Goal: Task Accomplishment & Management: Manage account settings

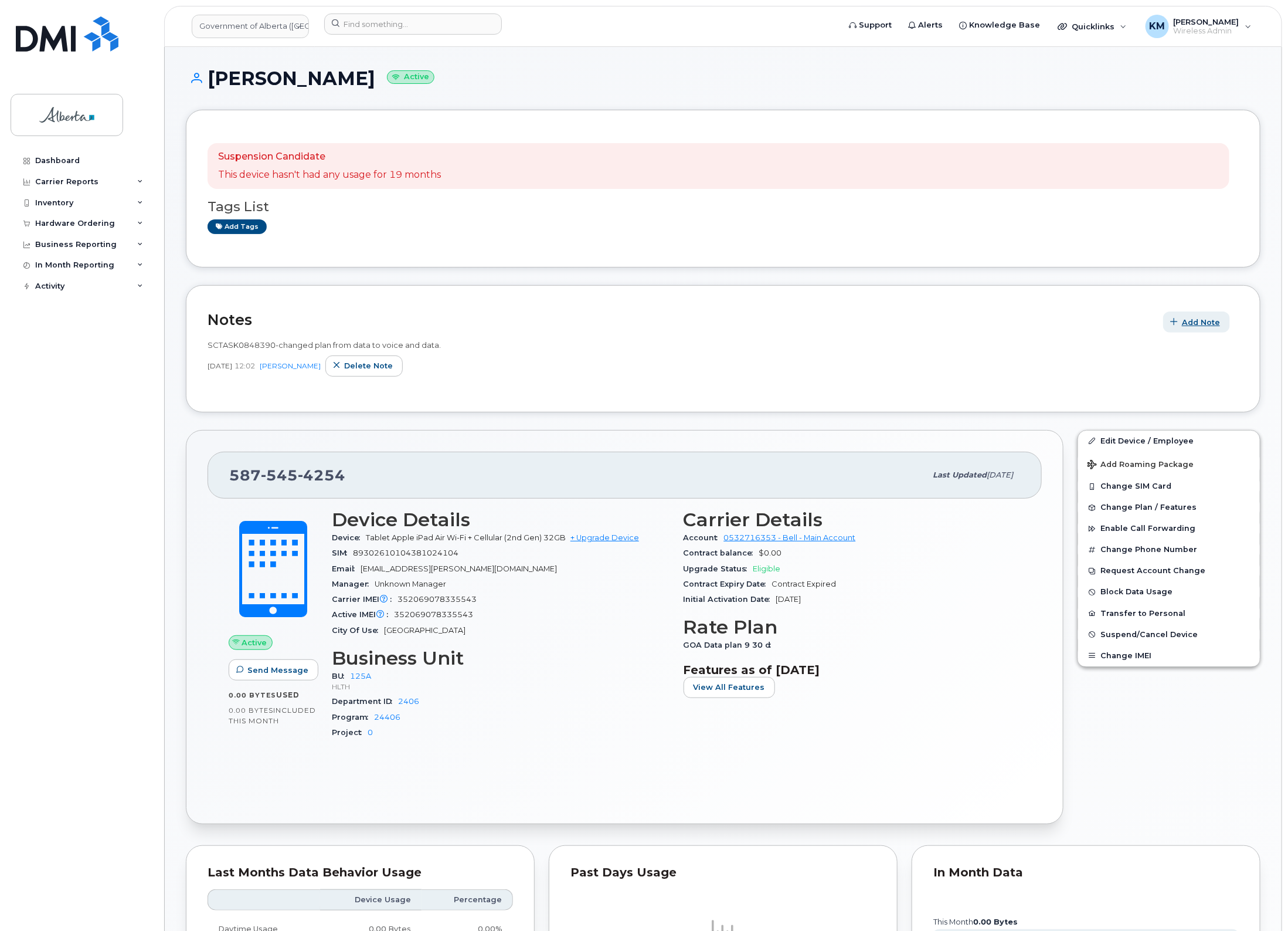
click at [1184, 317] on span "Add Note" at bounding box center [1200, 322] width 38 height 12
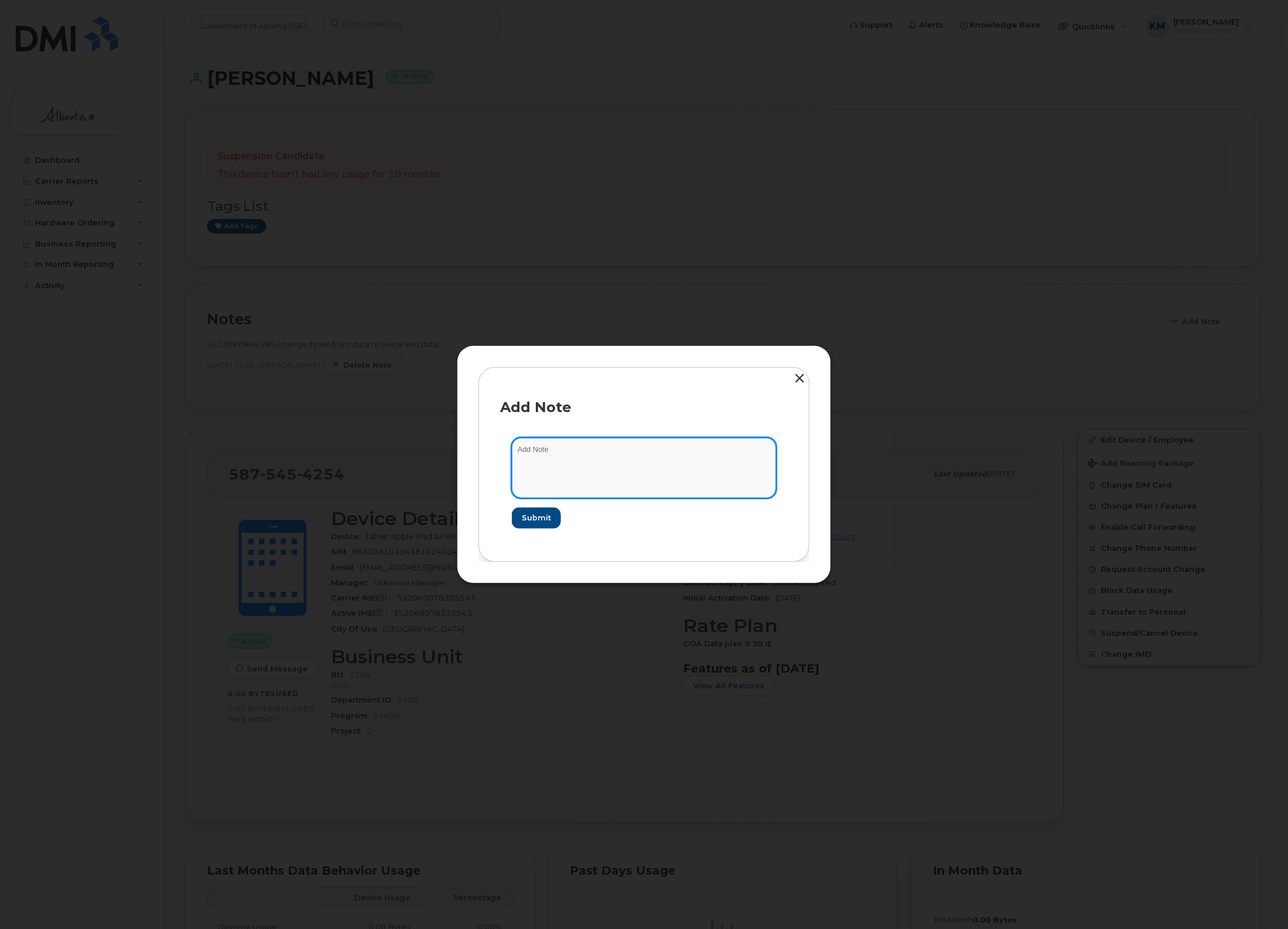
click at [551, 454] on textarea at bounding box center [644, 467] width 265 height 59
paste textarea "SCTASK0848390 5875454254 DO NOT DELETE - BEING REASSIGNED to [PERSON_NAME]. Pre…"
type textarea "SCTASK0848390 5875454254 DO NOT DELETE - BEING REASSIGNED to [PERSON_NAME]. Pre…"
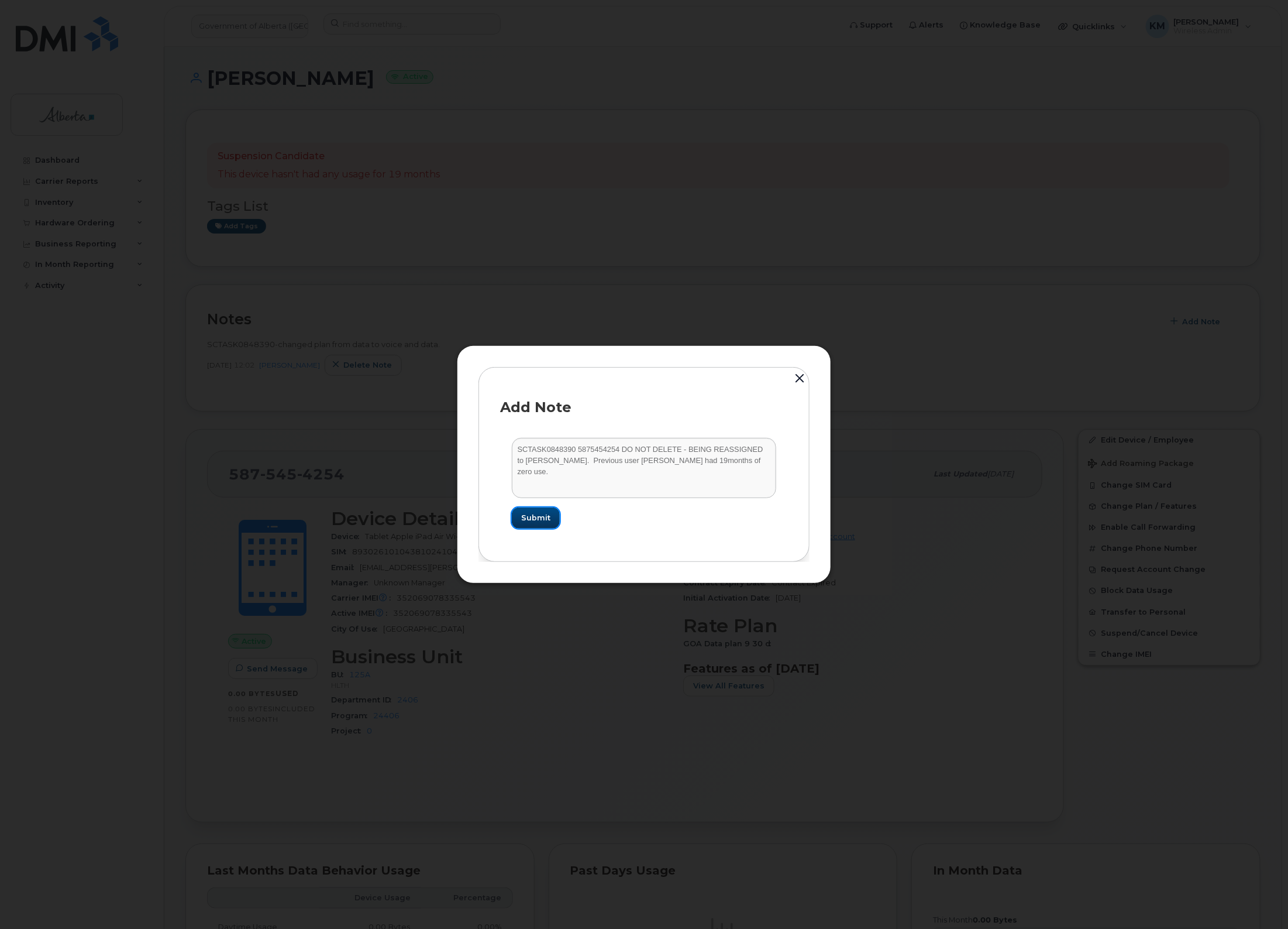
click at [534, 507] on button "Submit" at bounding box center [536, 518] width 48 height 21
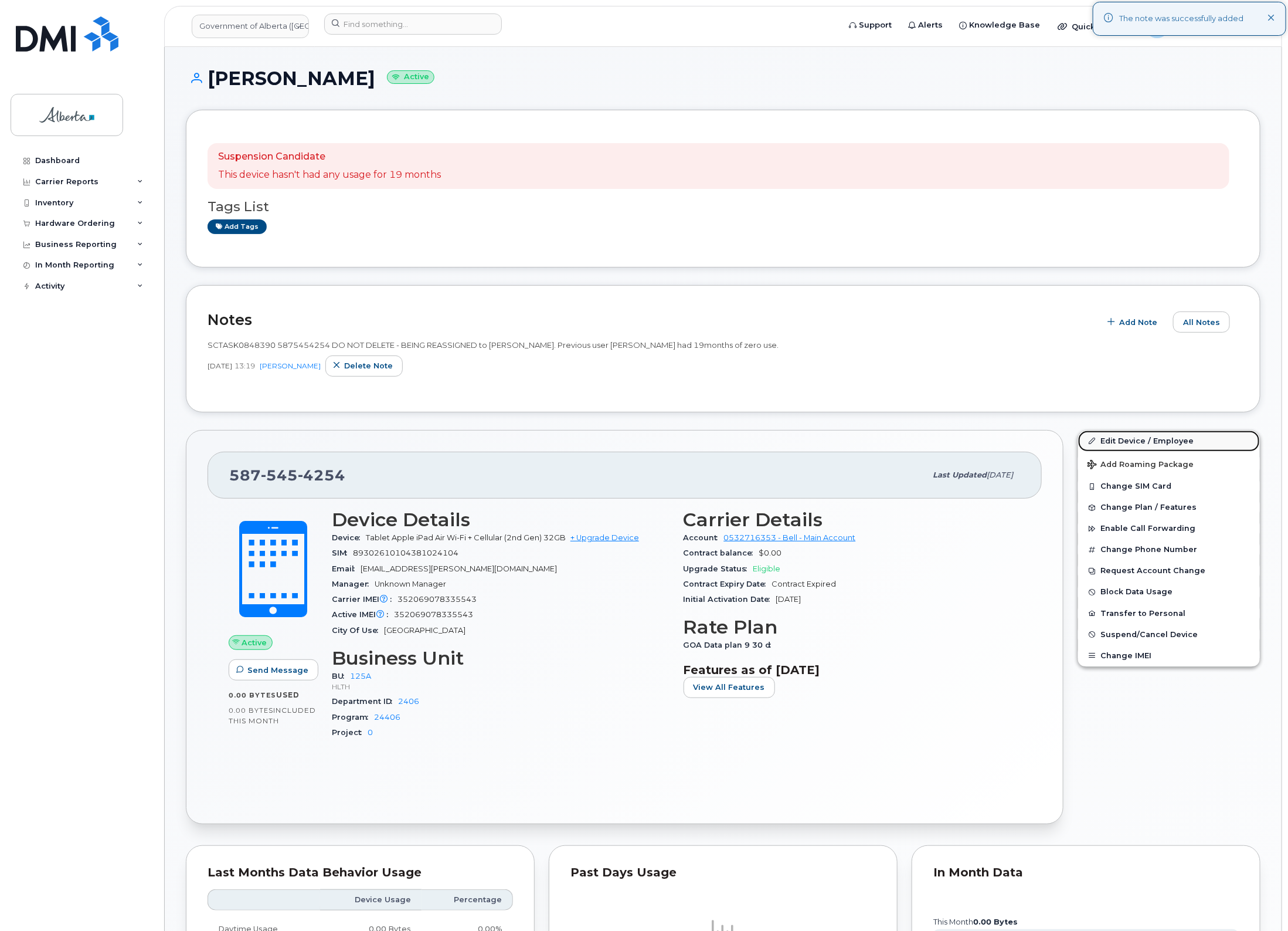
click at [1136, 431] on link "Edit Device / Employee" at bounding box center [1168, 441] width 182 height 21
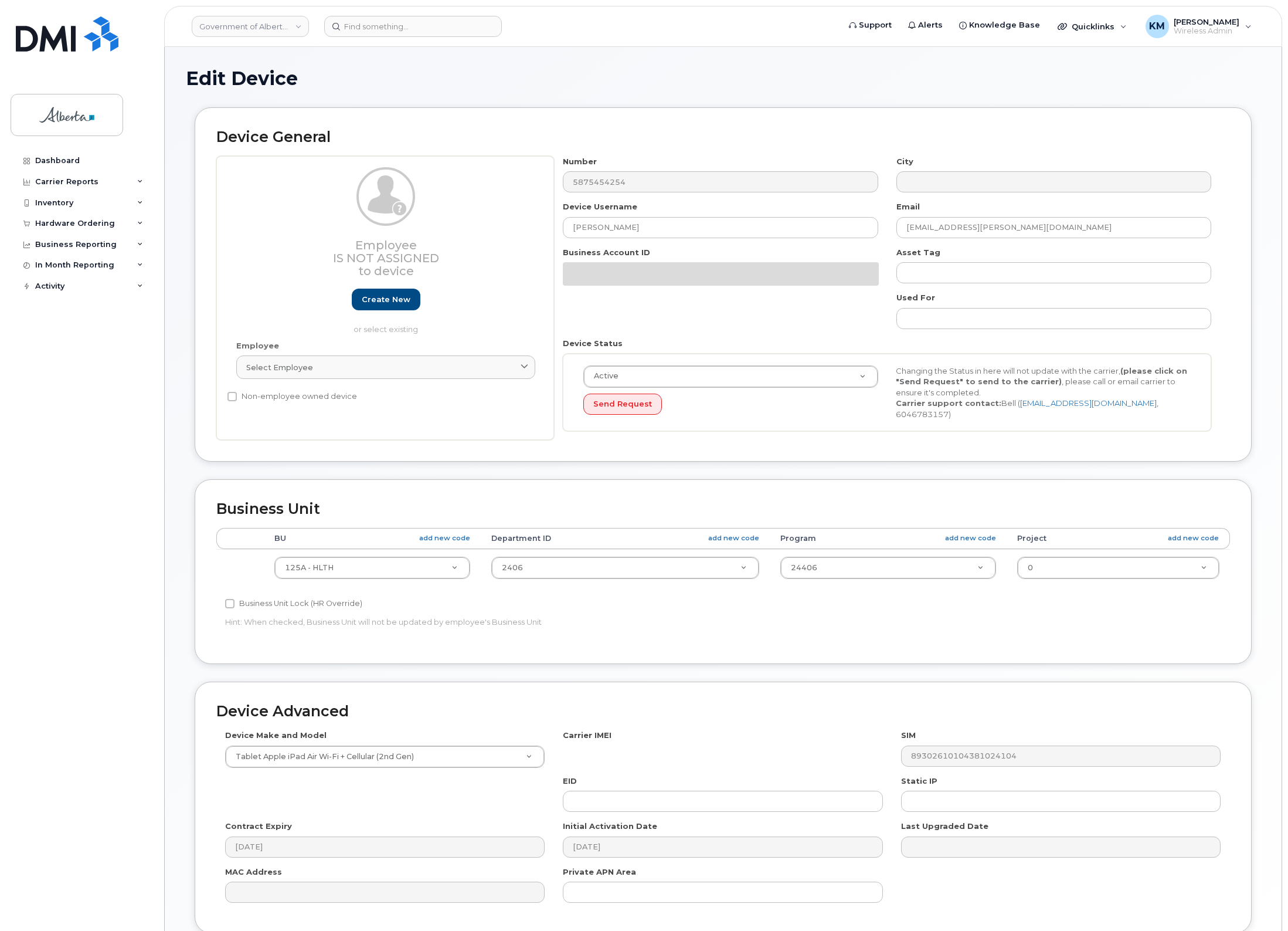
select select "4120335"
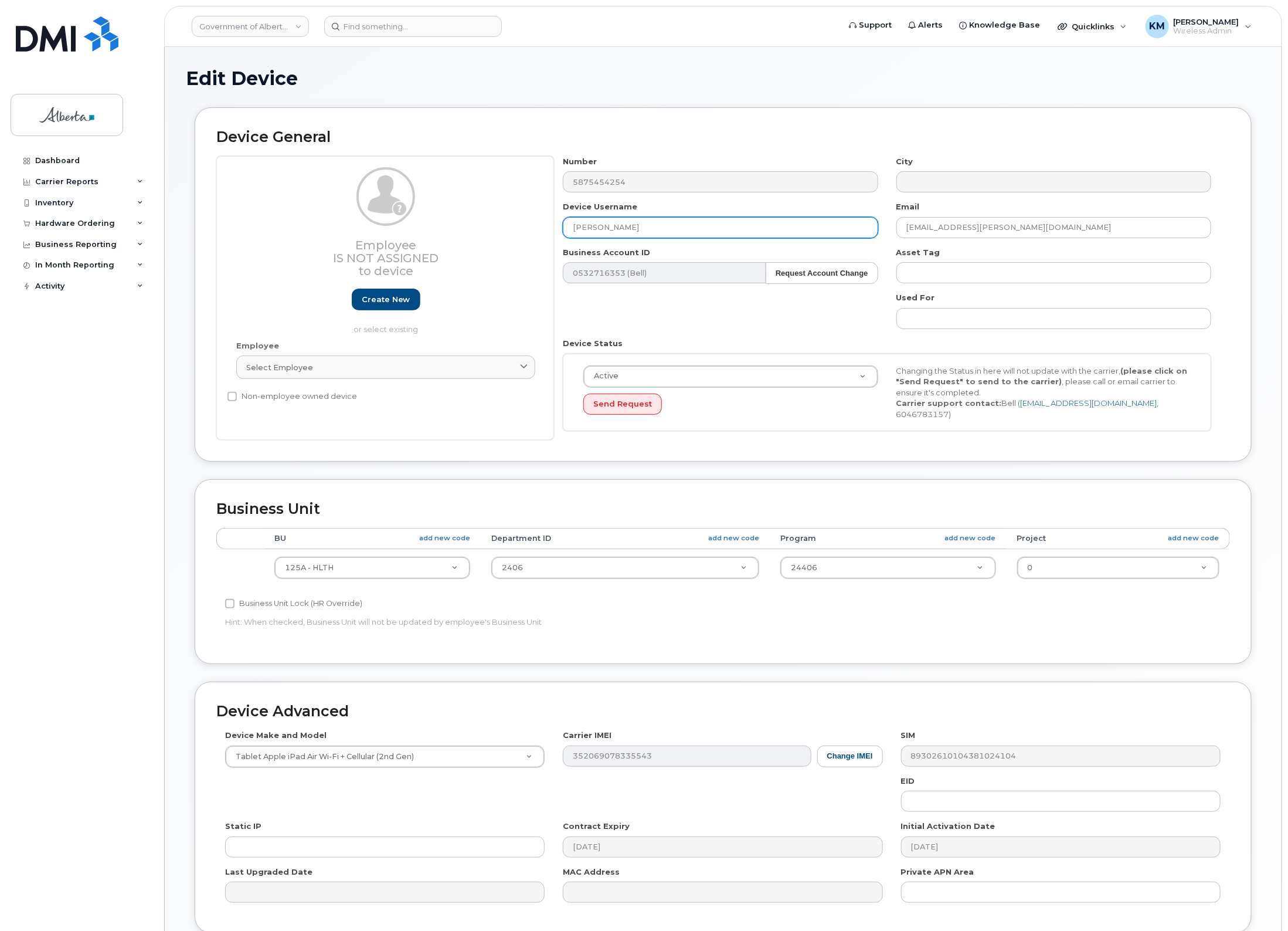
drag, startPoint x: 674, startPoint y: 223, endPoint x: 628, endPoint y: 226, distance: 46.1
click at [529, 222] on div "Employee Is not assigned to device Create new or select existing Employee Selec…" at bounding box center [723, 298] width 1013 height 284
paste input "Mark Emes"
type input "[PERSON_NAME]"
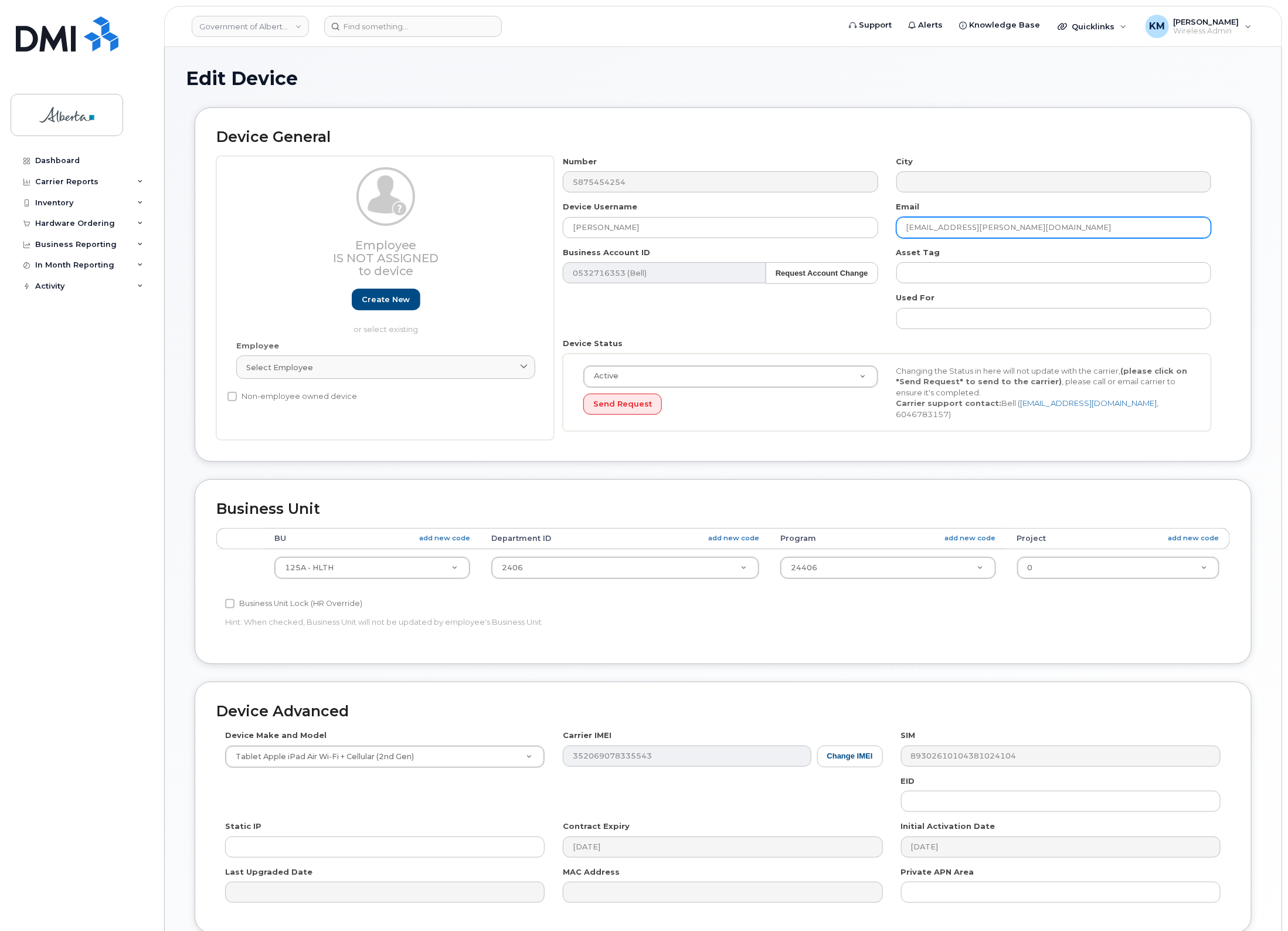
drag, startPoint x: 1011, startPoint y: 221, endPoint x: 901, endPoint y: 223, distance: 110.0
click at [901, 223] on input "Pritam.Chordiya@gov.ab.ca" at bounding box center [1053, 227] width 315 height 21
paste input "[PERSON_NAME]"
click at [1034, 226] on input "[PERSON_NAME]" at bounding box center [1053, 227] width 315 height 21
type input "[EMAIL_ADDRESS][DOMAIN_NAME]"
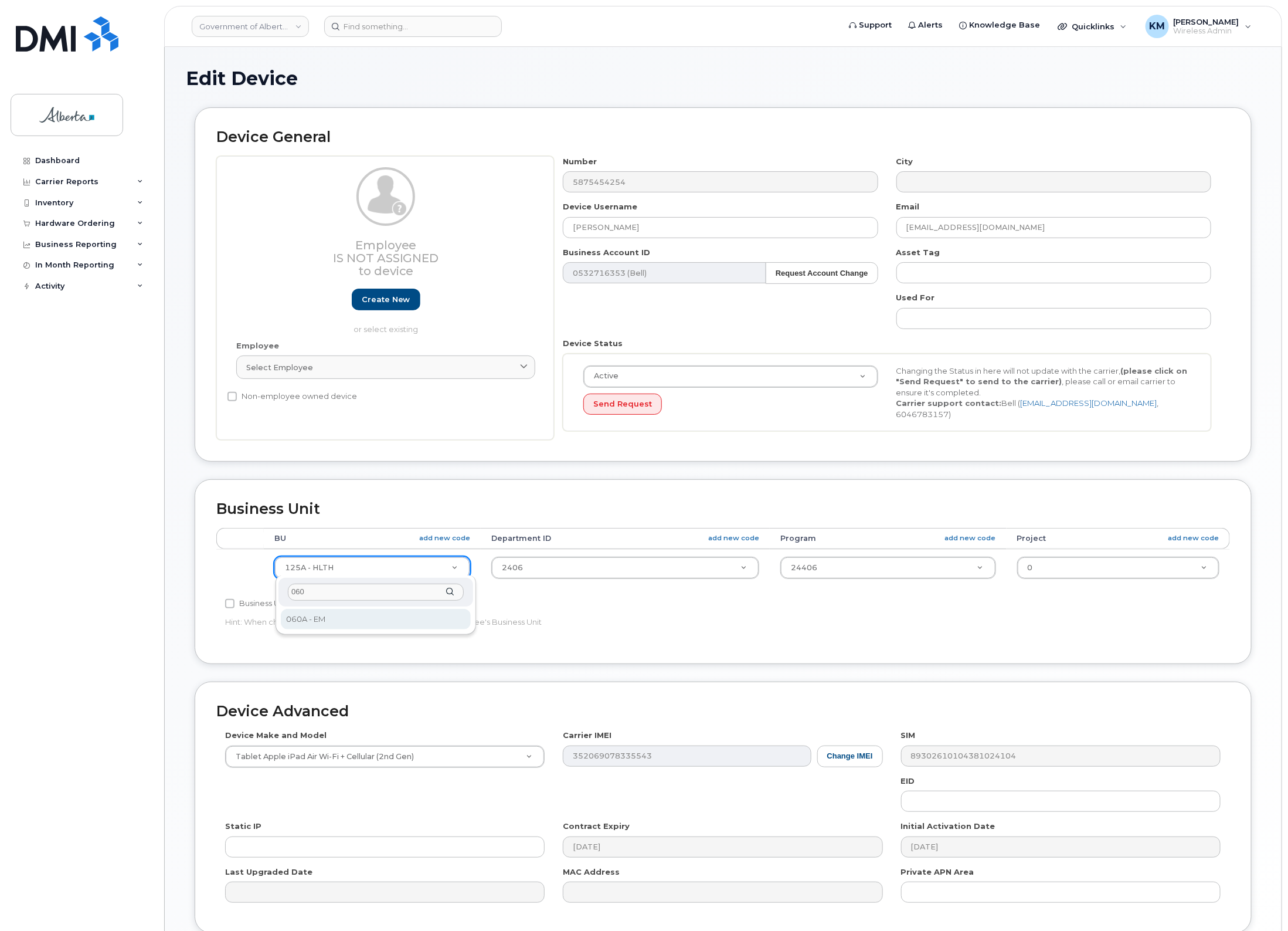
type input "060"
select select "4749732"
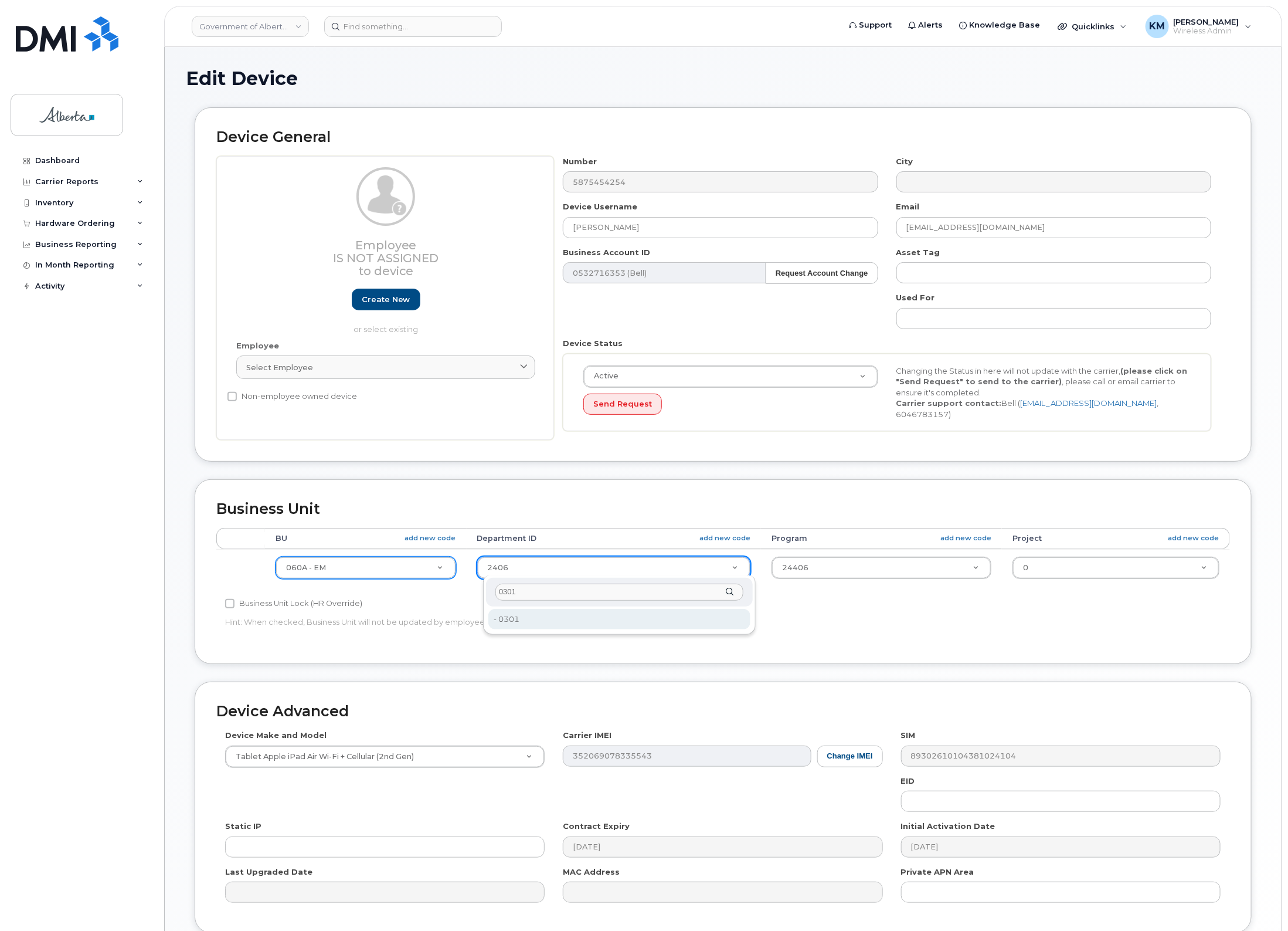
type input "0301"
type input "4752164"
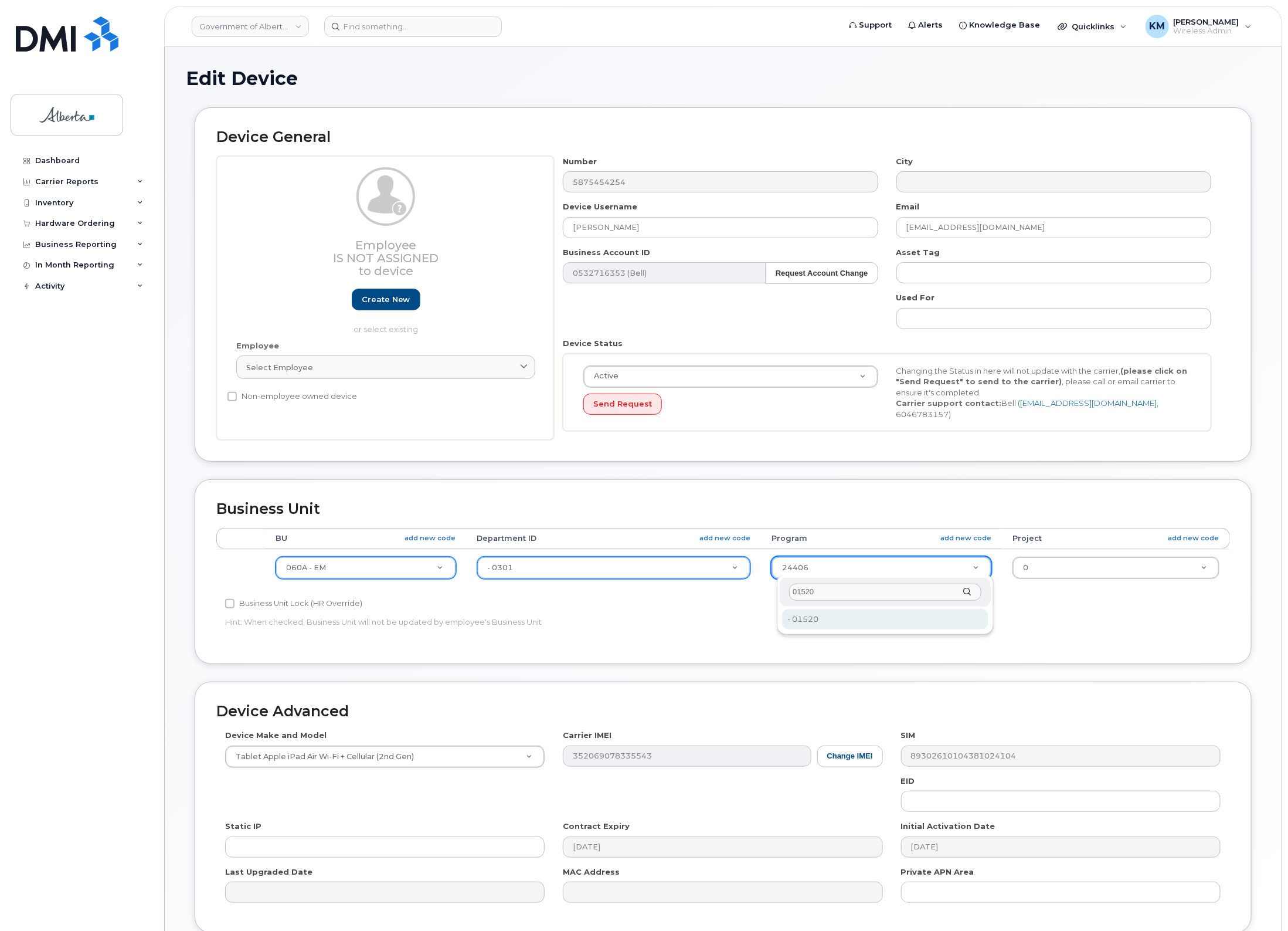
type input "01520"
type input "4753229"
click at [852, 754] on button "Change IMEI" at bounding box center [850, 756] width 66 height 21
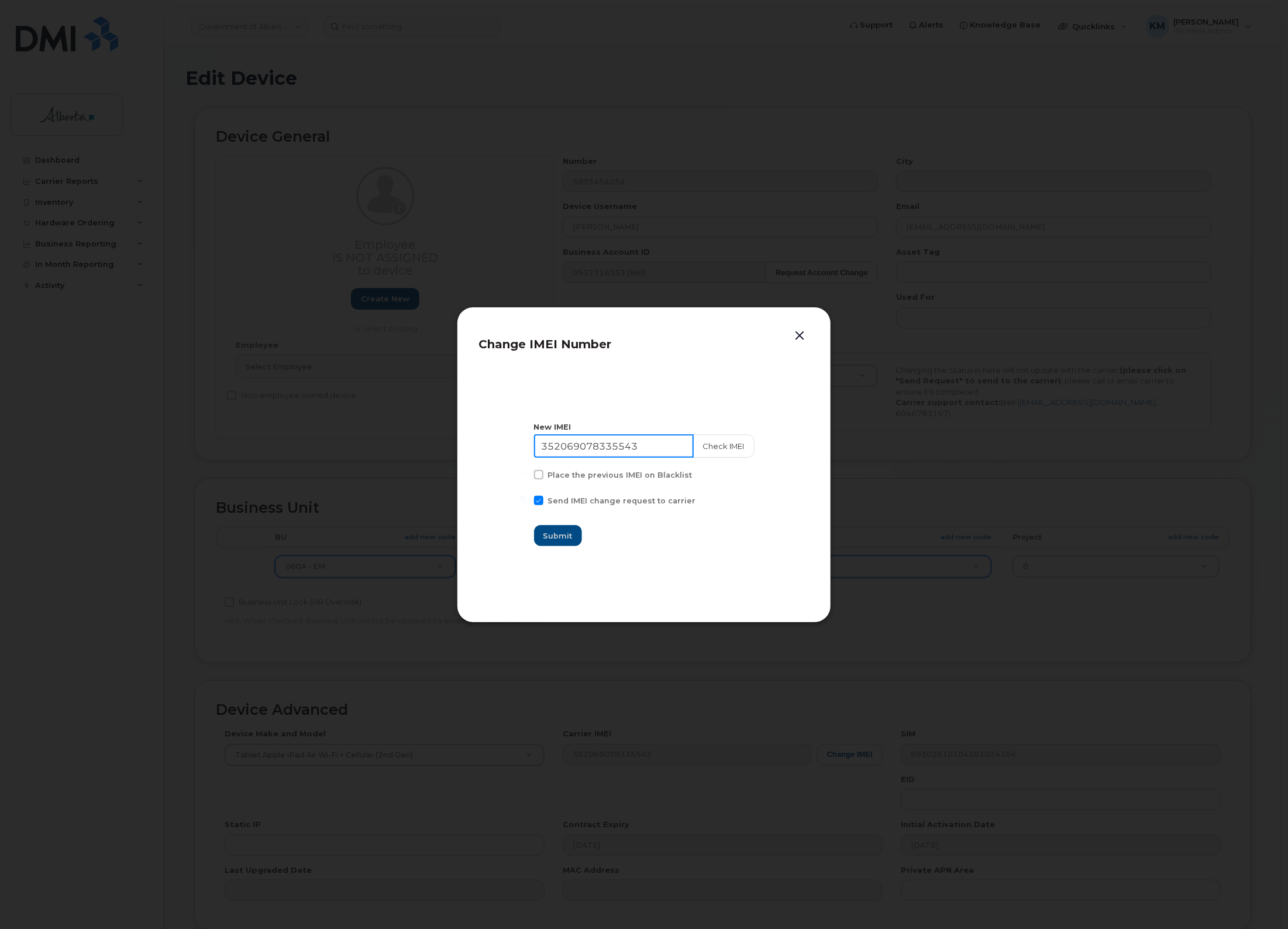
drag, startPoint x: 667, startPoint y: 448, endPoint x: 529, endPoint y: 454, distance: 138.1
click at [529, 454] on section "New IMEI 352069078335543 Check IMEI Place the previous IMEI on Blacklist Send I…" at bounding box center [644, 484] width 331 height 234
paste input "0504991641140"
type input "350504991641140"
click at [723, 445] on button "Check IMEI" at bounding box center [722, 445] width 61 height 23
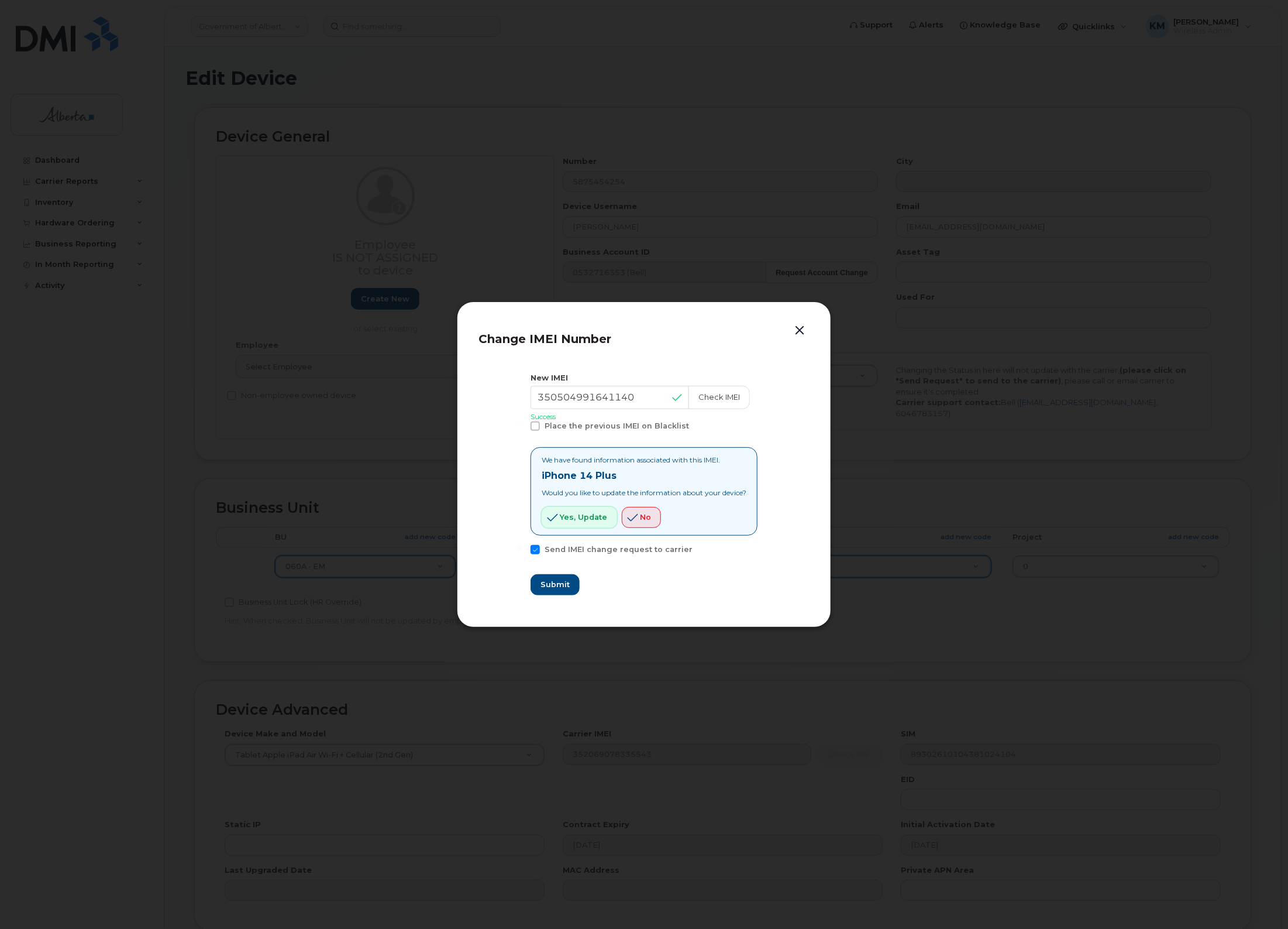
click at [591, 516] on span "Yes, update" at bounding box center [583, 517] width 48 height 12
click at [556, 581] on span "Submit" at bounding box center [554, 584] width 29 height 12
type input "350504991641140"
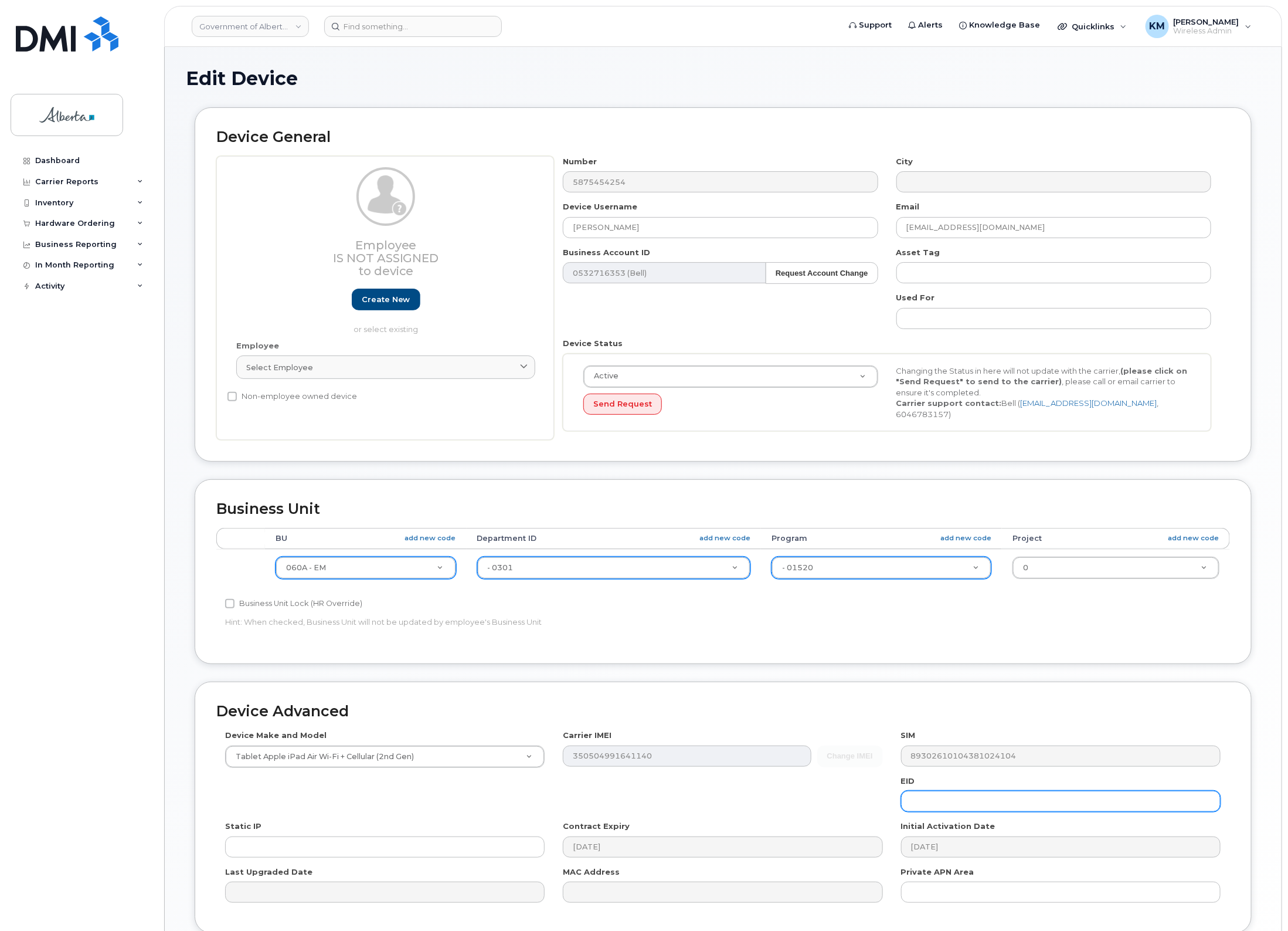
click at [932, 803] on input "text" at bounding box center [1061, 801] width 319 height 21
paste input "89049032007108882600135955100813"
type input "89049032007108882600135955100813"
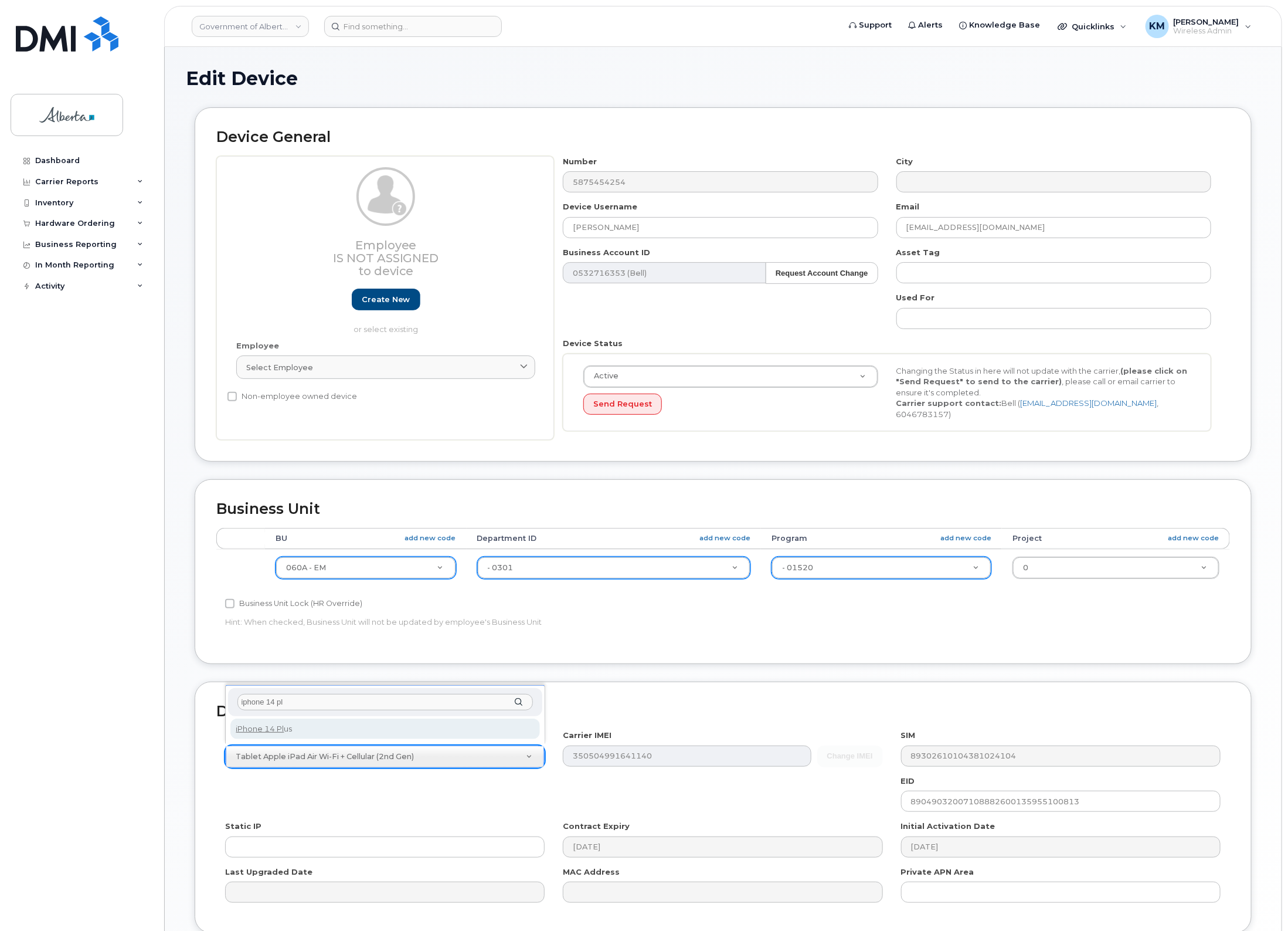
type input "iphone 14 pl"
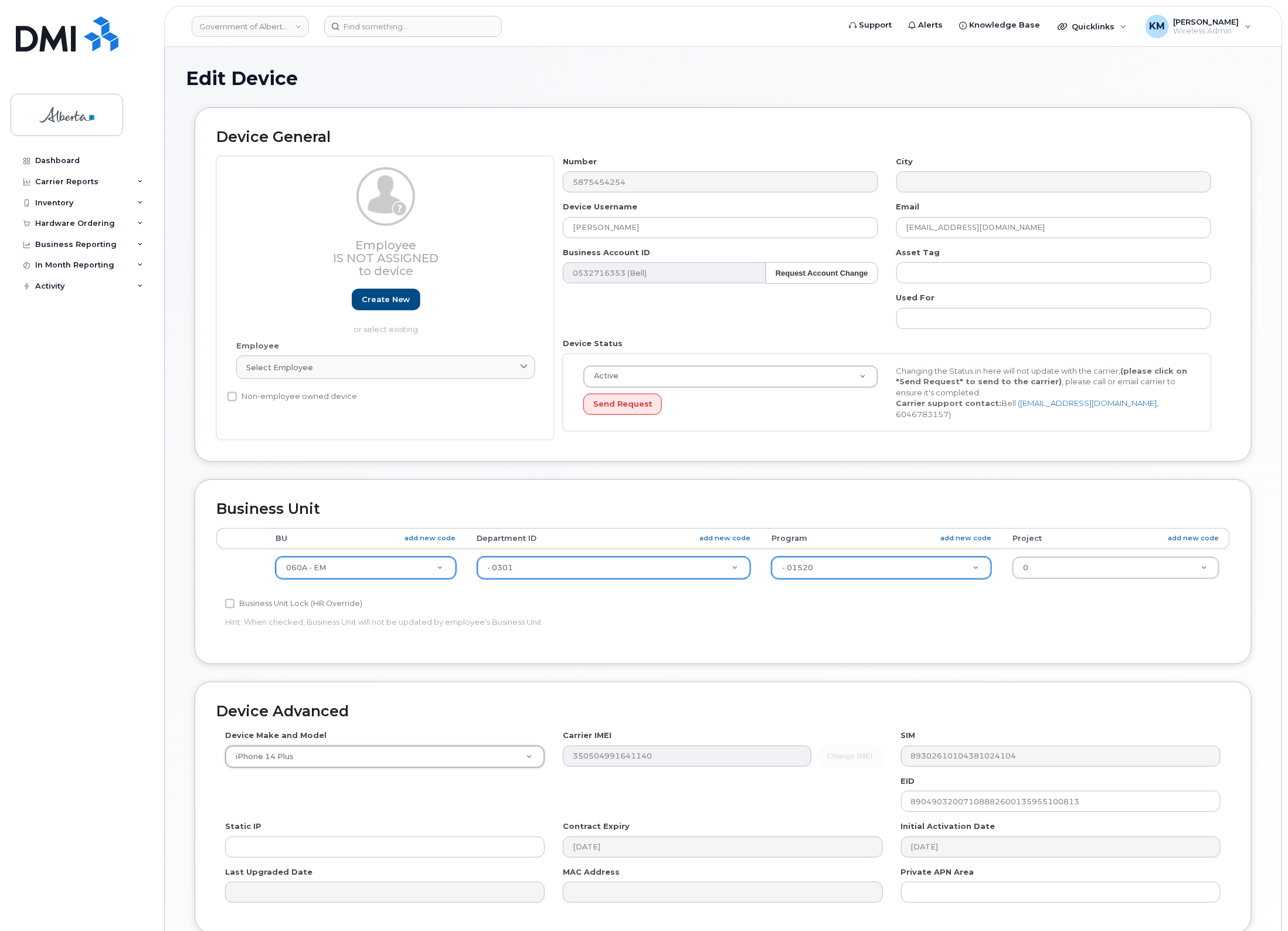
select select "2776"
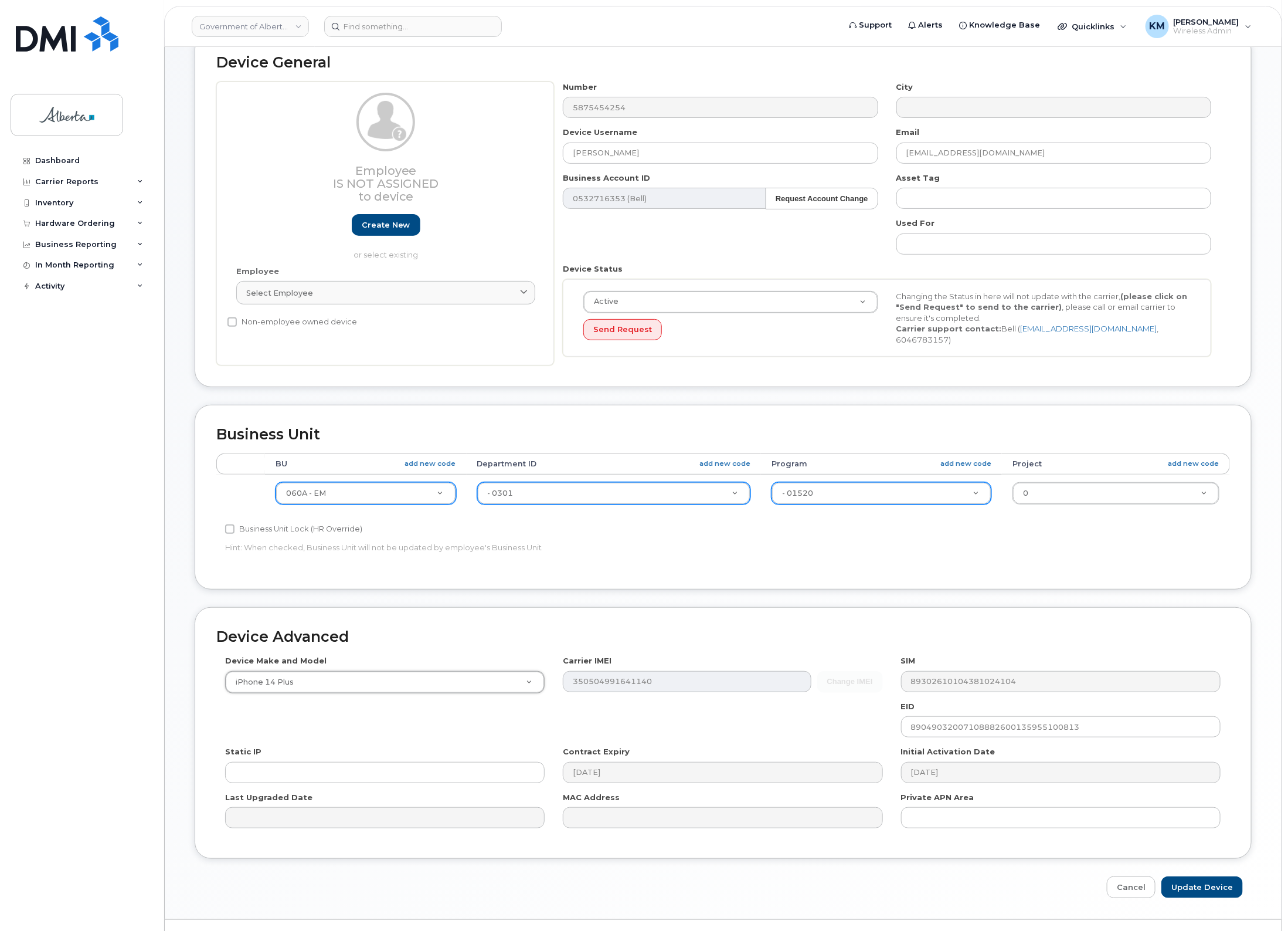
scroll to position [98, 0]
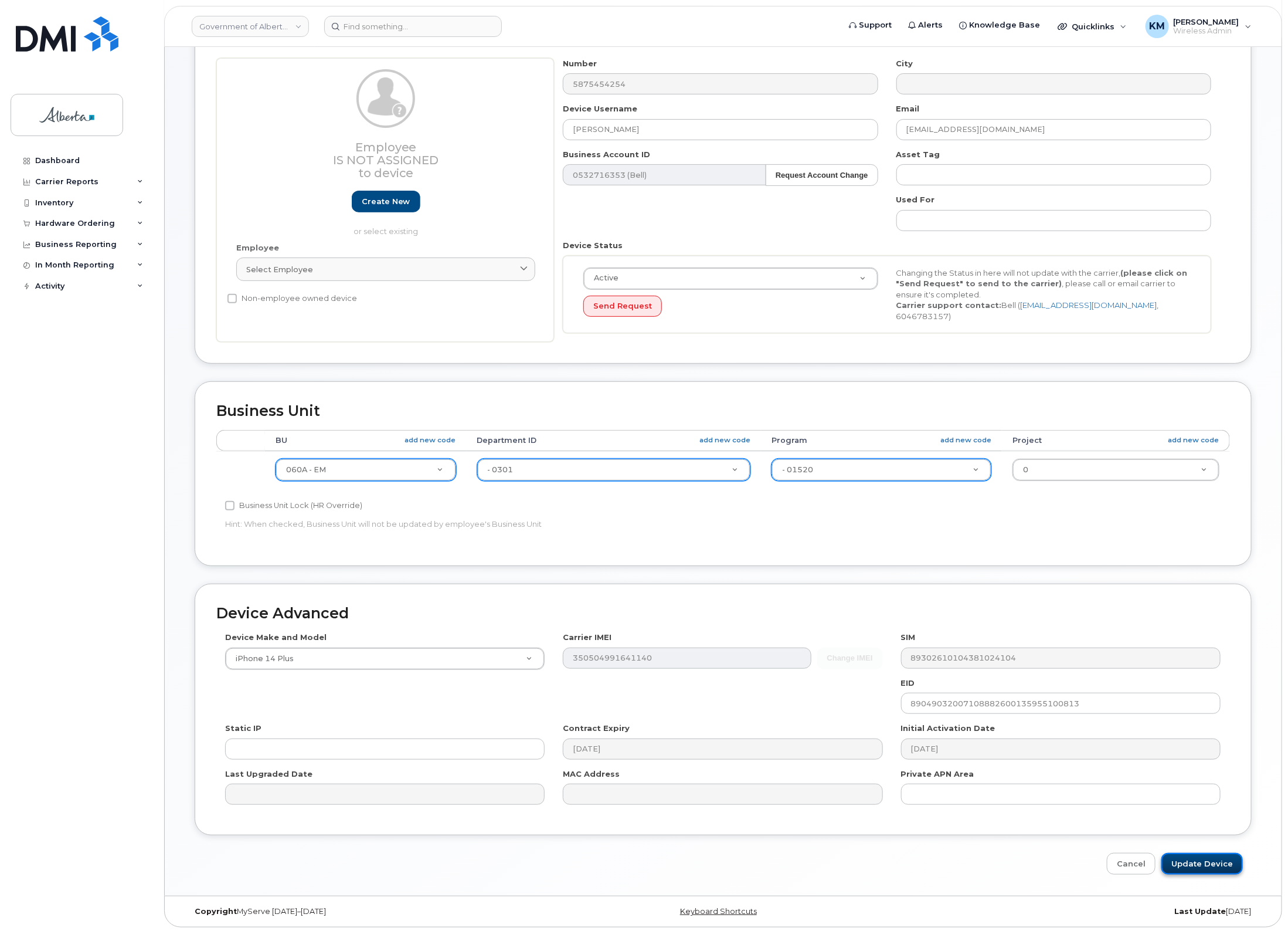
click at [1227, 864] on input "Update Device" at bounding box center [1202, 864] width 82 height 21
type input "Saving..."
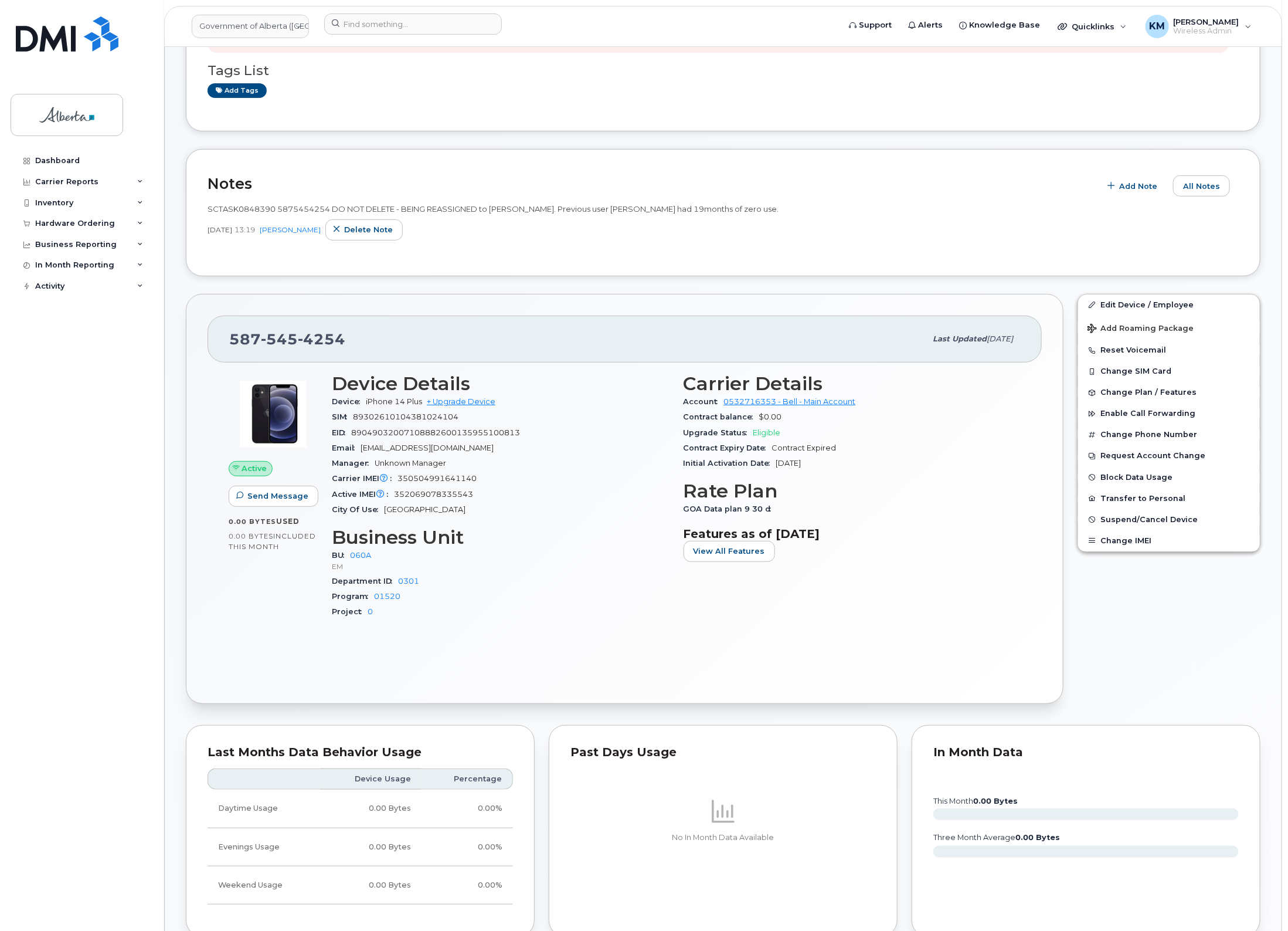
scroll to position [146, 0]
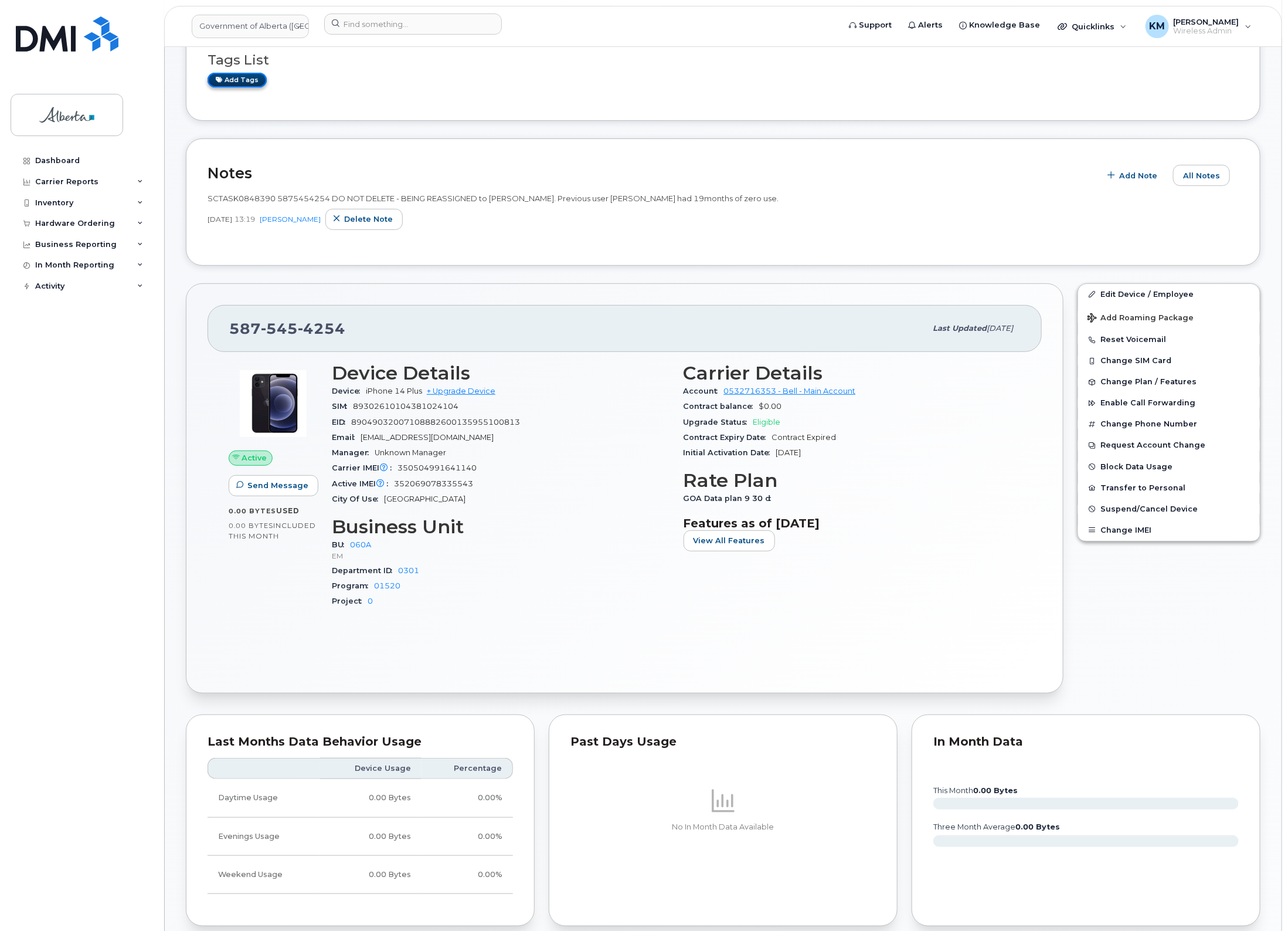
click at [244, 83] on link "Add tags" at bounding box center [237, 80] width 59 height 15
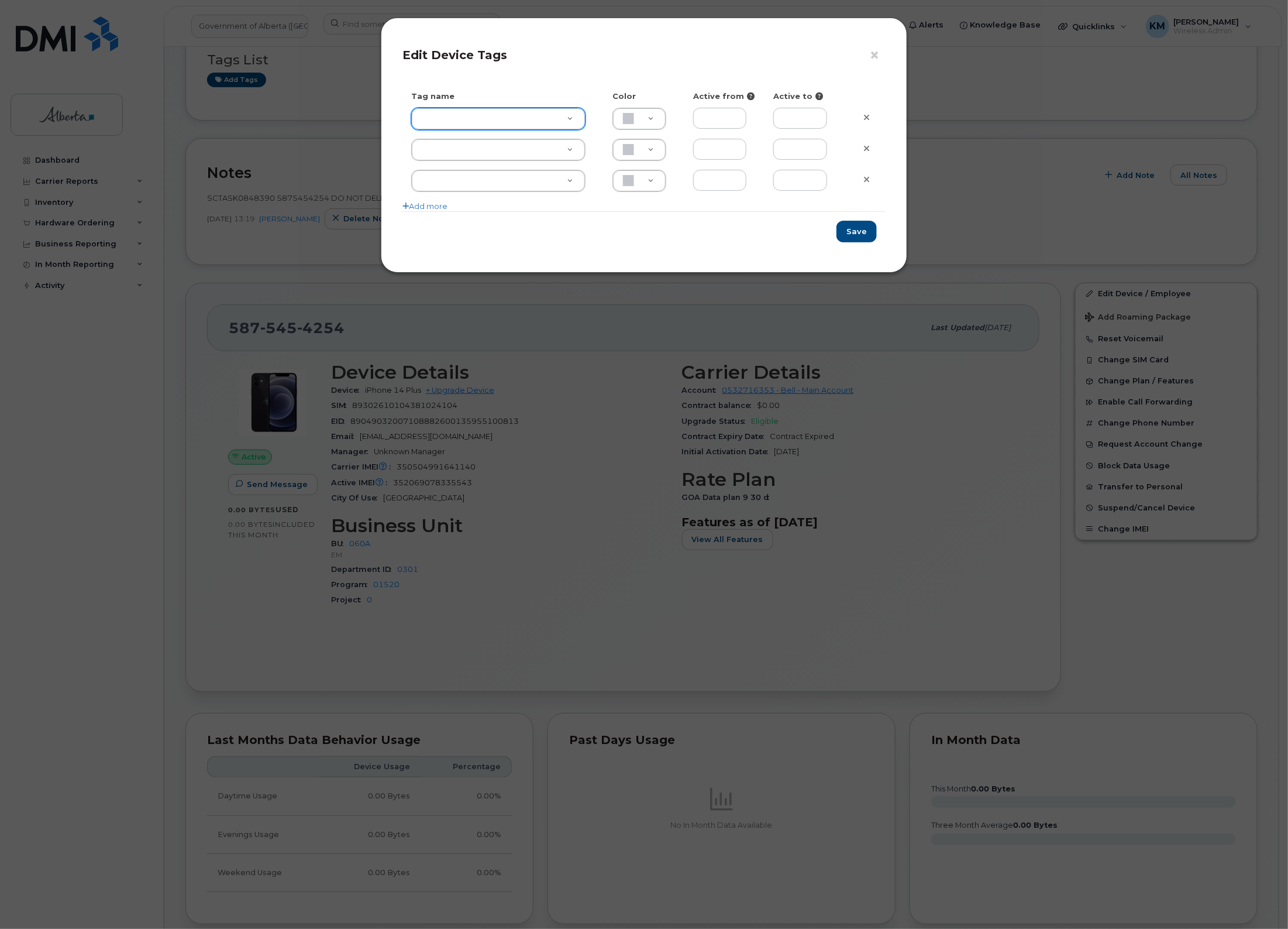
type input "e"
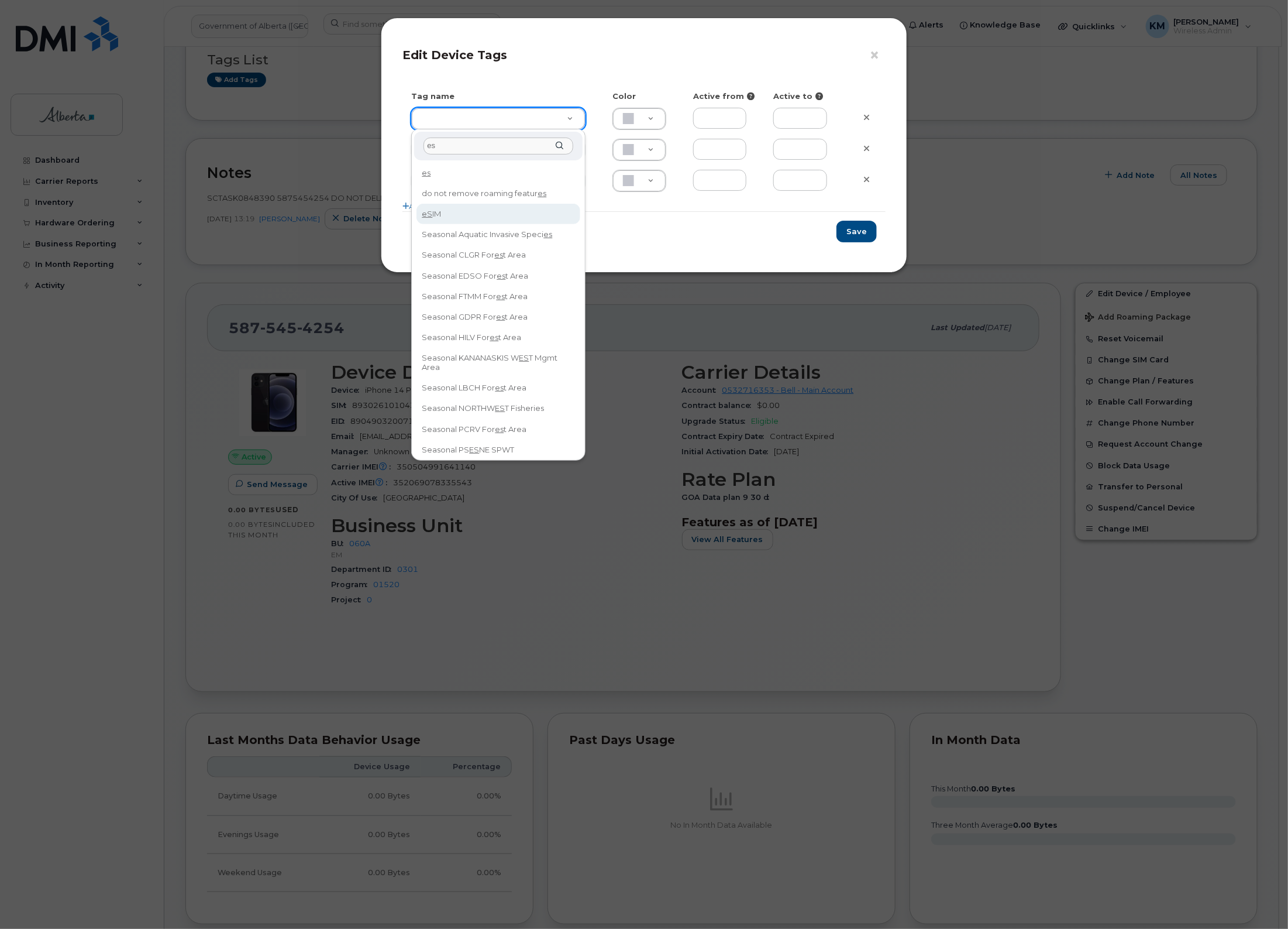
type input "es"
type input "eSIM"
type input "D6CDC1"
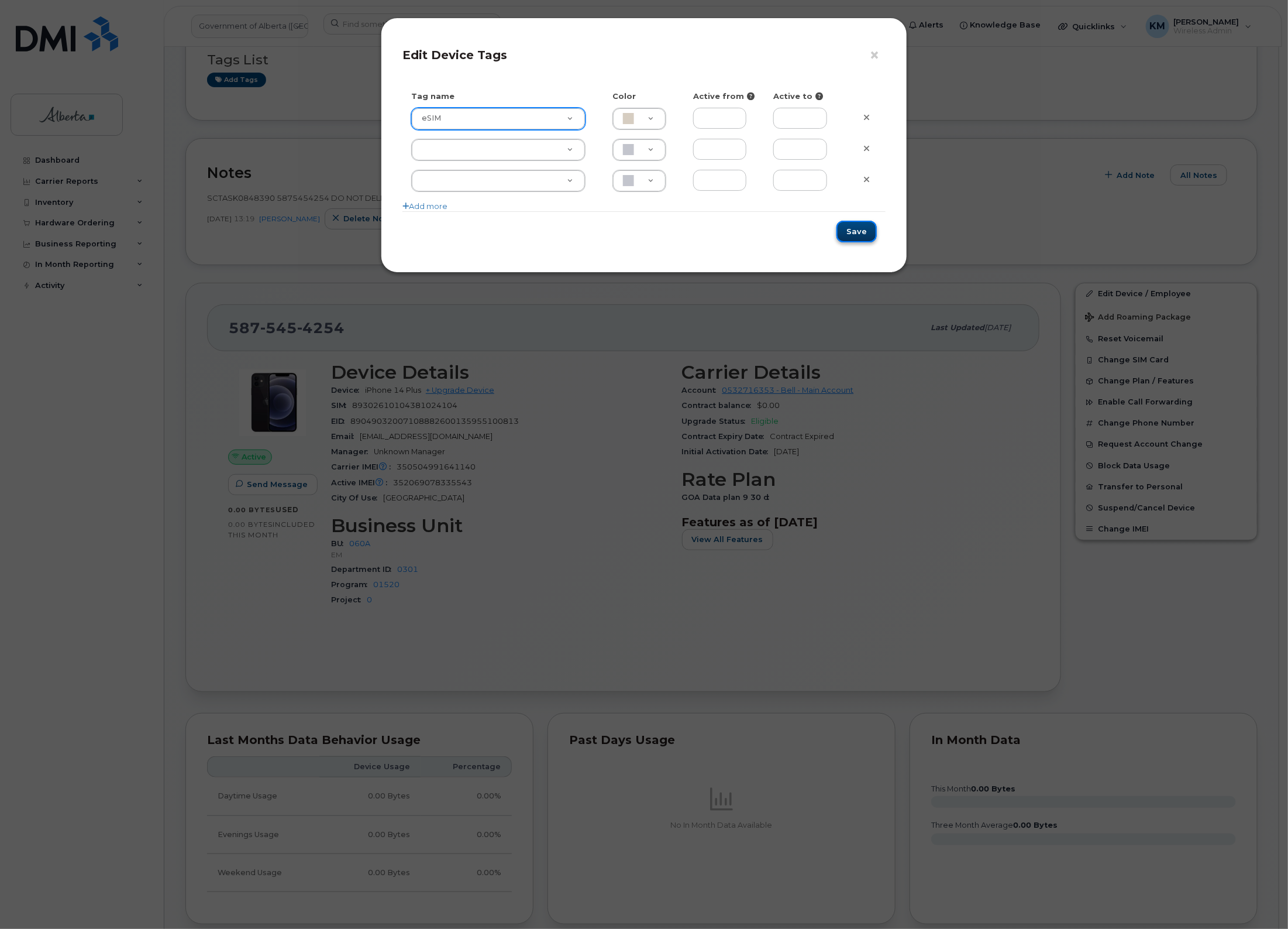
click at [858, 232] on button "Save" at bounding box center [857, 231] width 41 height 21
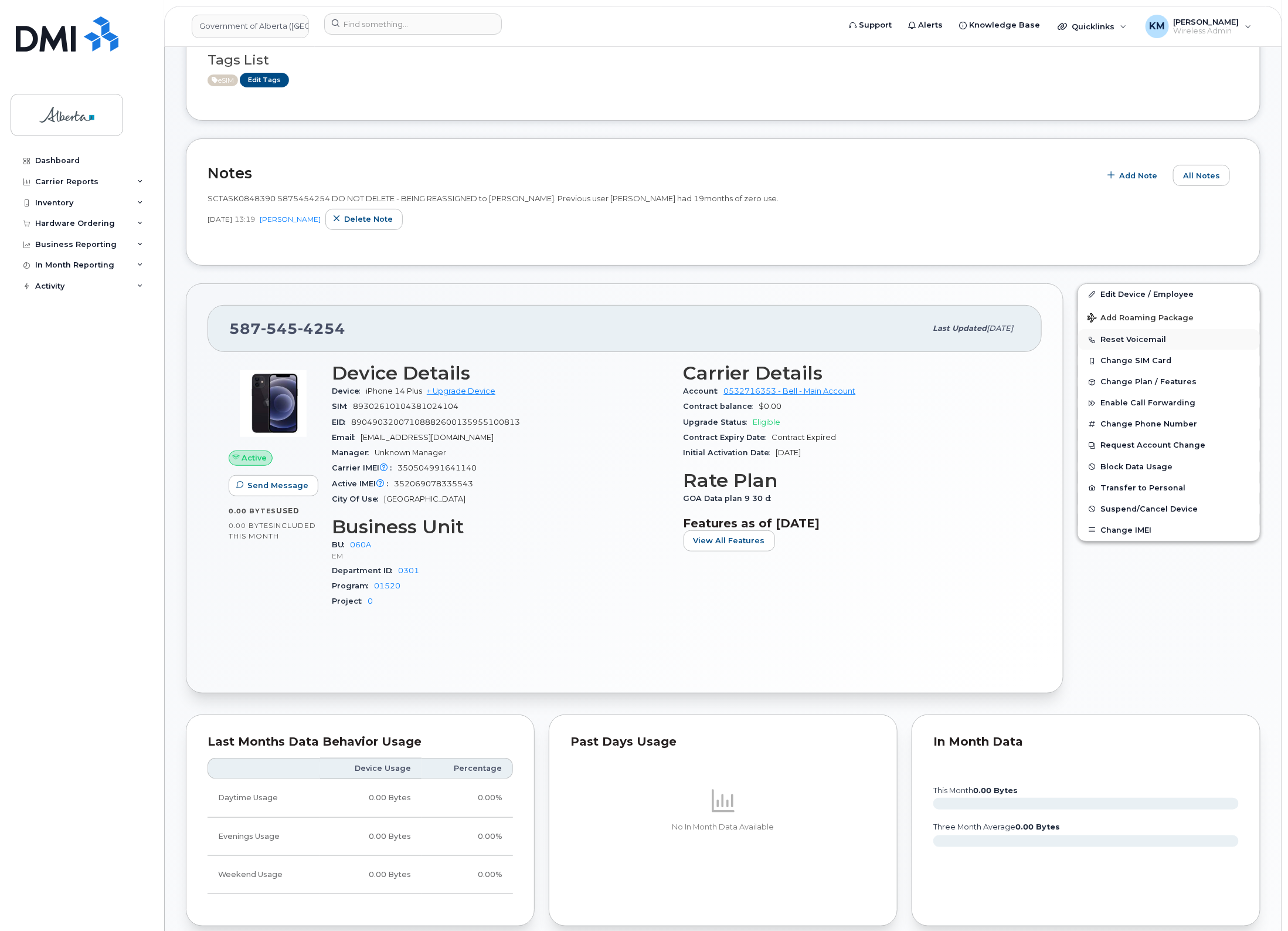
click at [1146, 336] on button "Reset Voicemail" at bounding box center [1168, 340] width 182 height 21
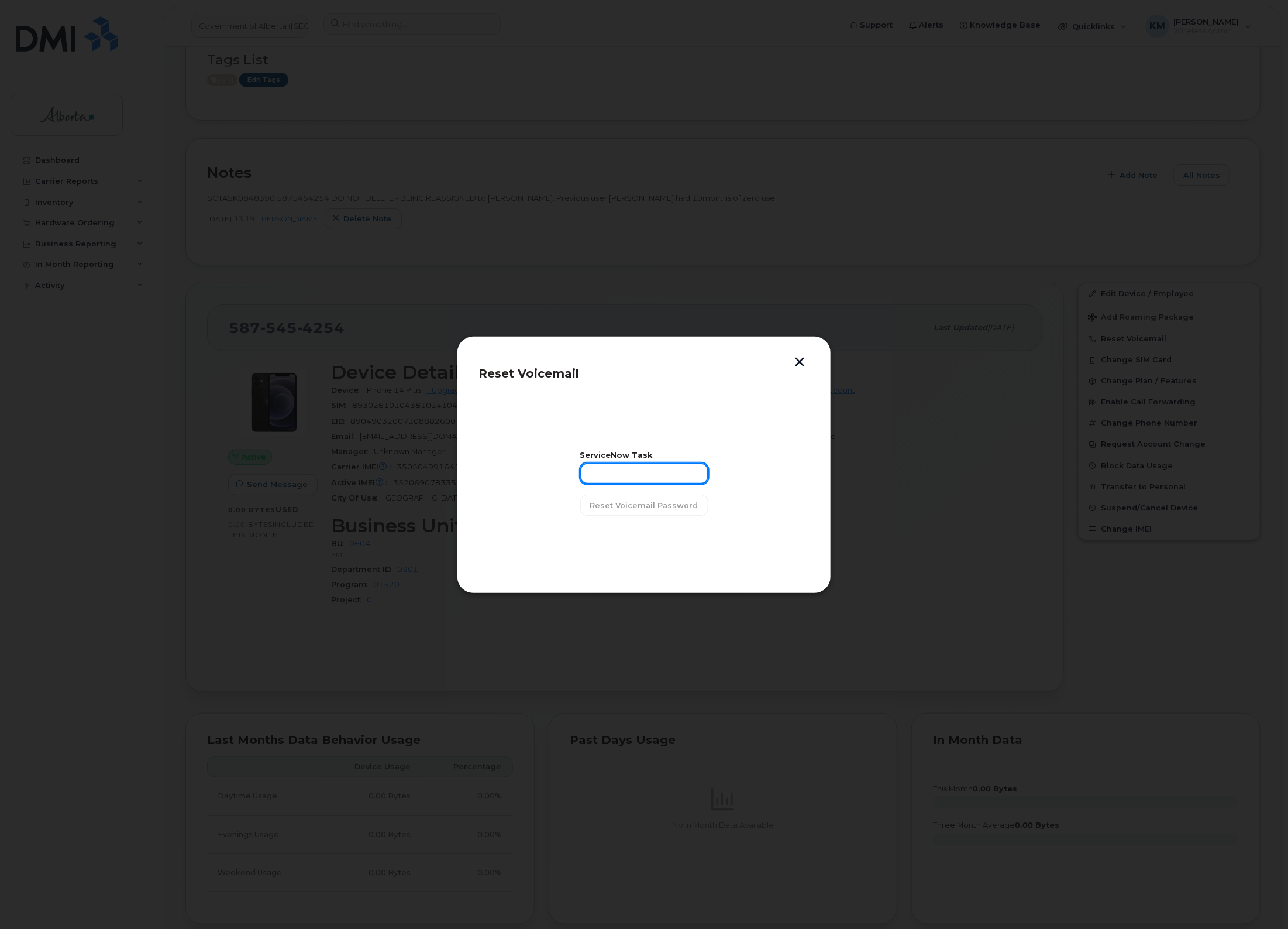
click at [692, 476] on input "text" at bounding box center [644, 474] width 128 height 21
type input "SCTASK0848390"
click at [680, 507] on span "Reset Voicemail Password" at bounding box center [644, 505] width 108 height 12
click at [633, 530] on span "Close" at bounding box center [644, 535] width 23 height 12
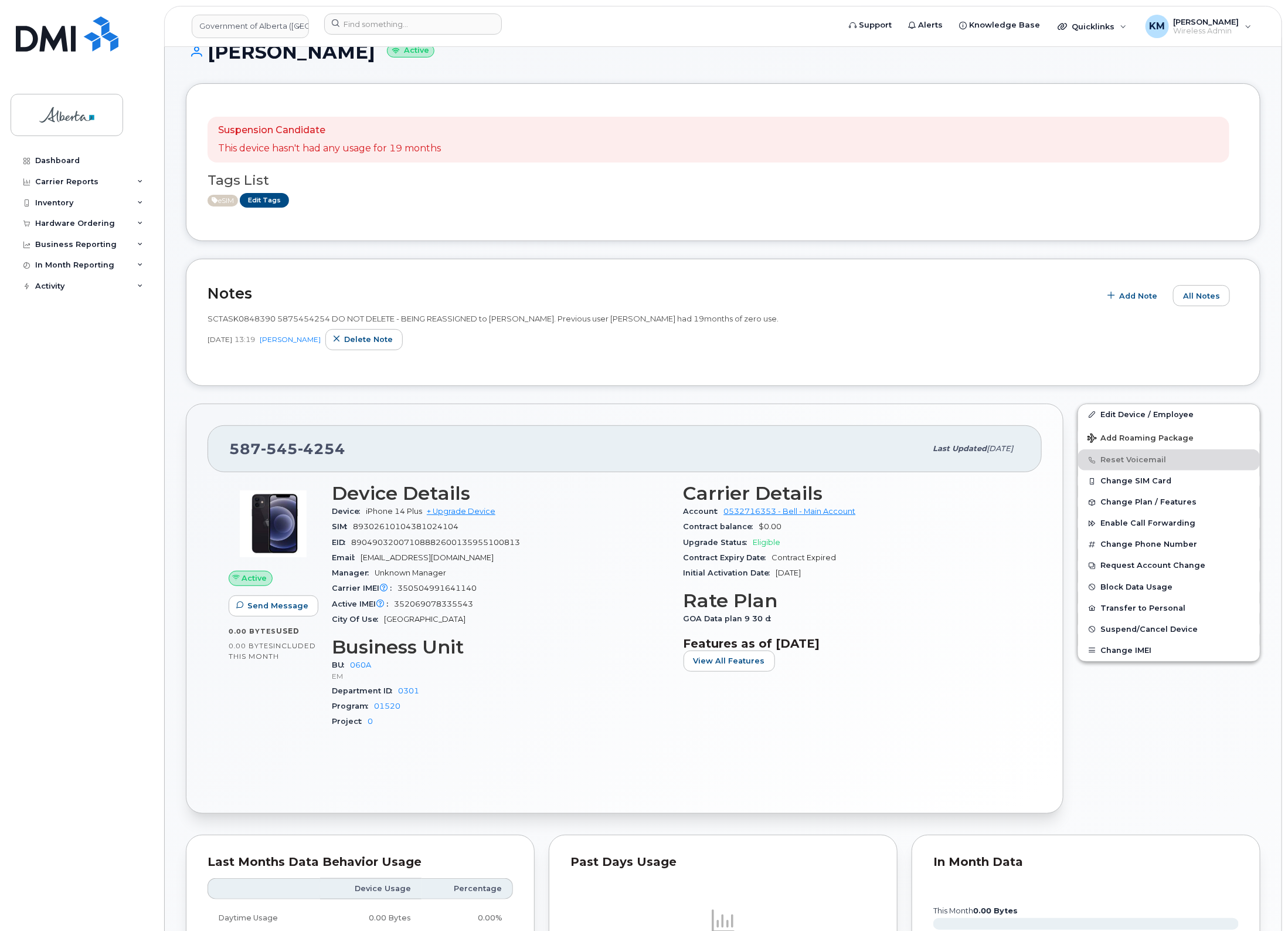
scroll to position [0, 0]
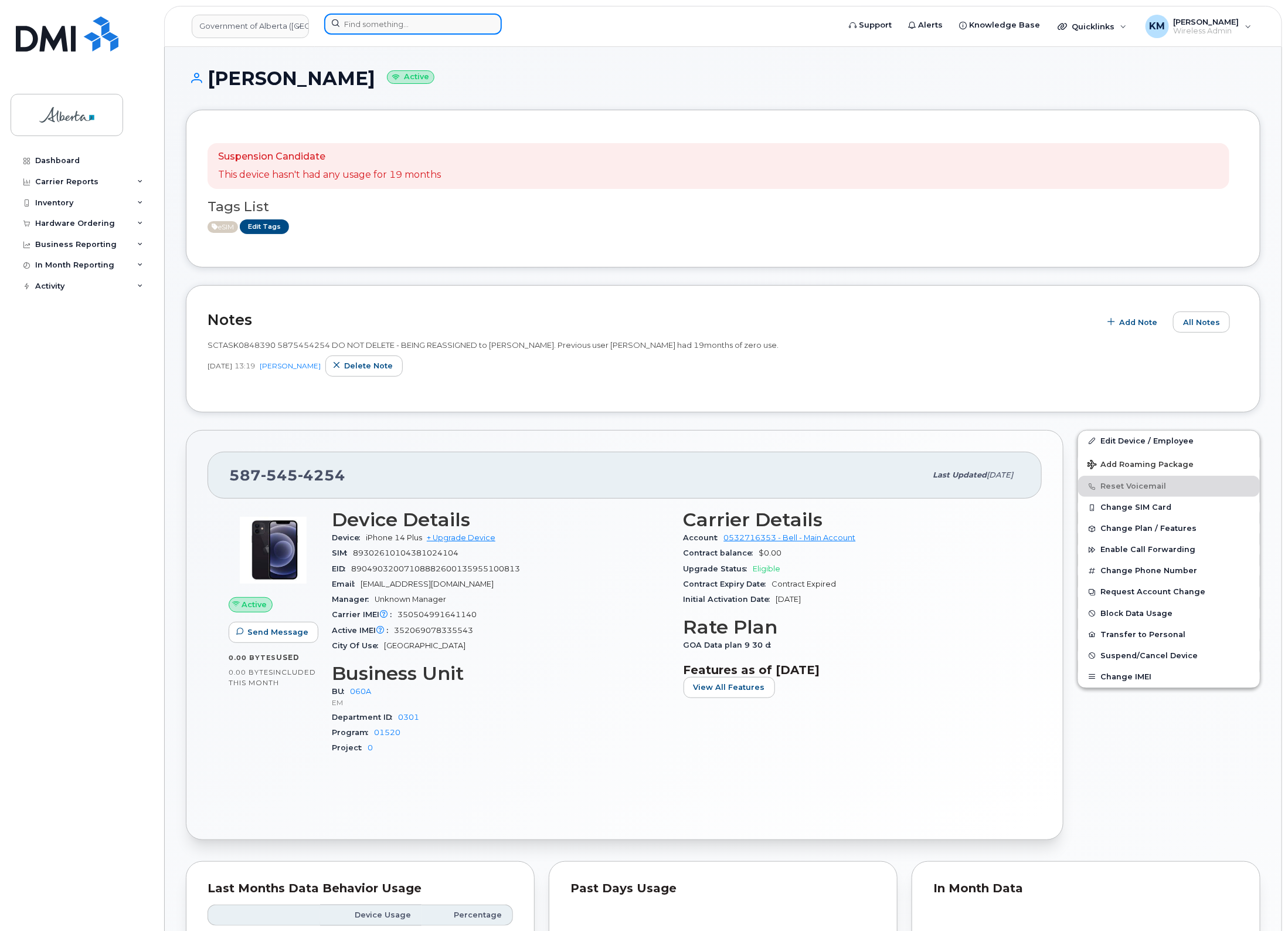
click at [373, 25] on input at bounding box center [412, 24] width 177 height 21
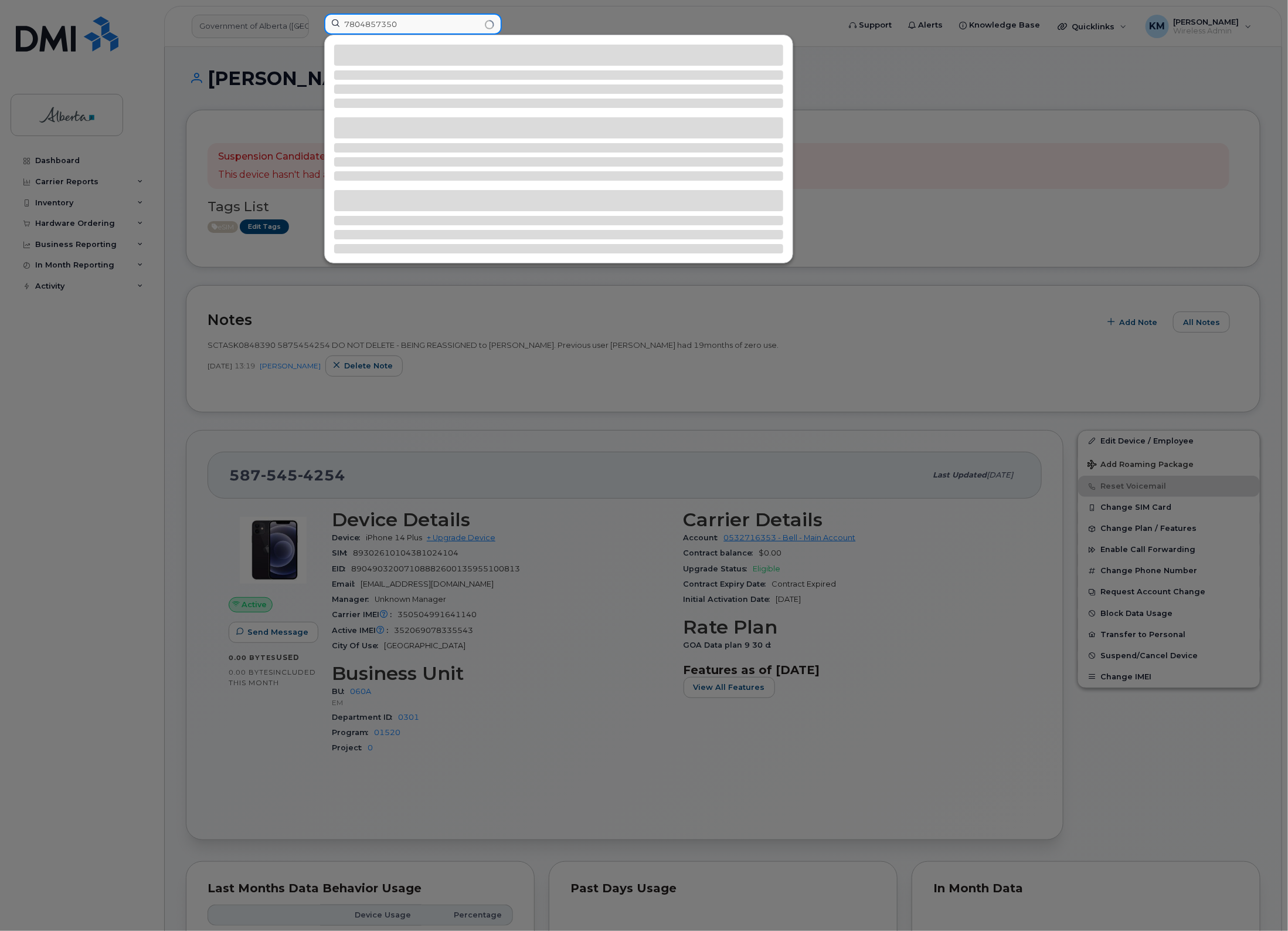
type input "7804857350"
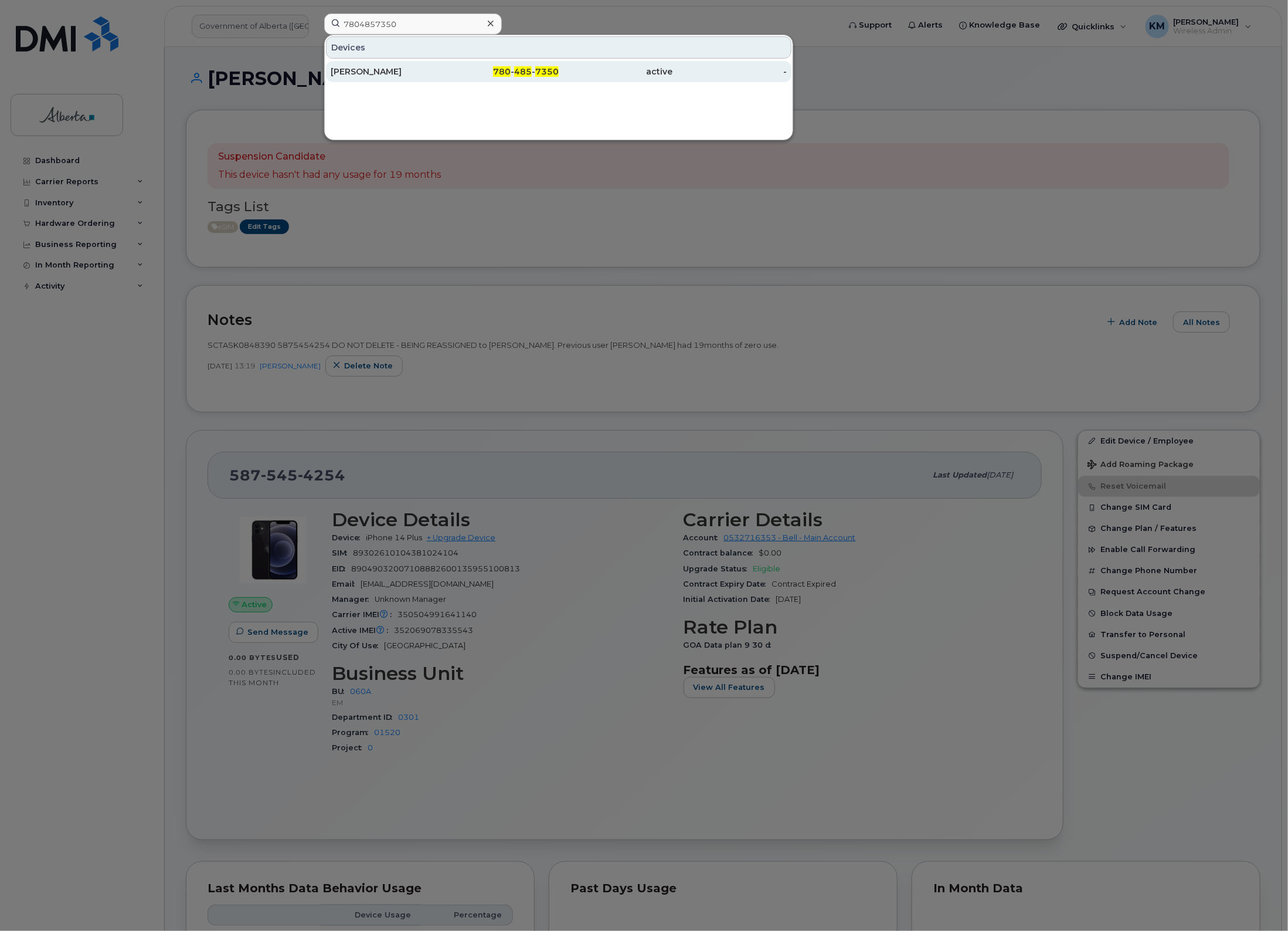
click at [390, 74] on div "[PERSON_NAME]" at bounding box center [388, 71] width 114 height 12
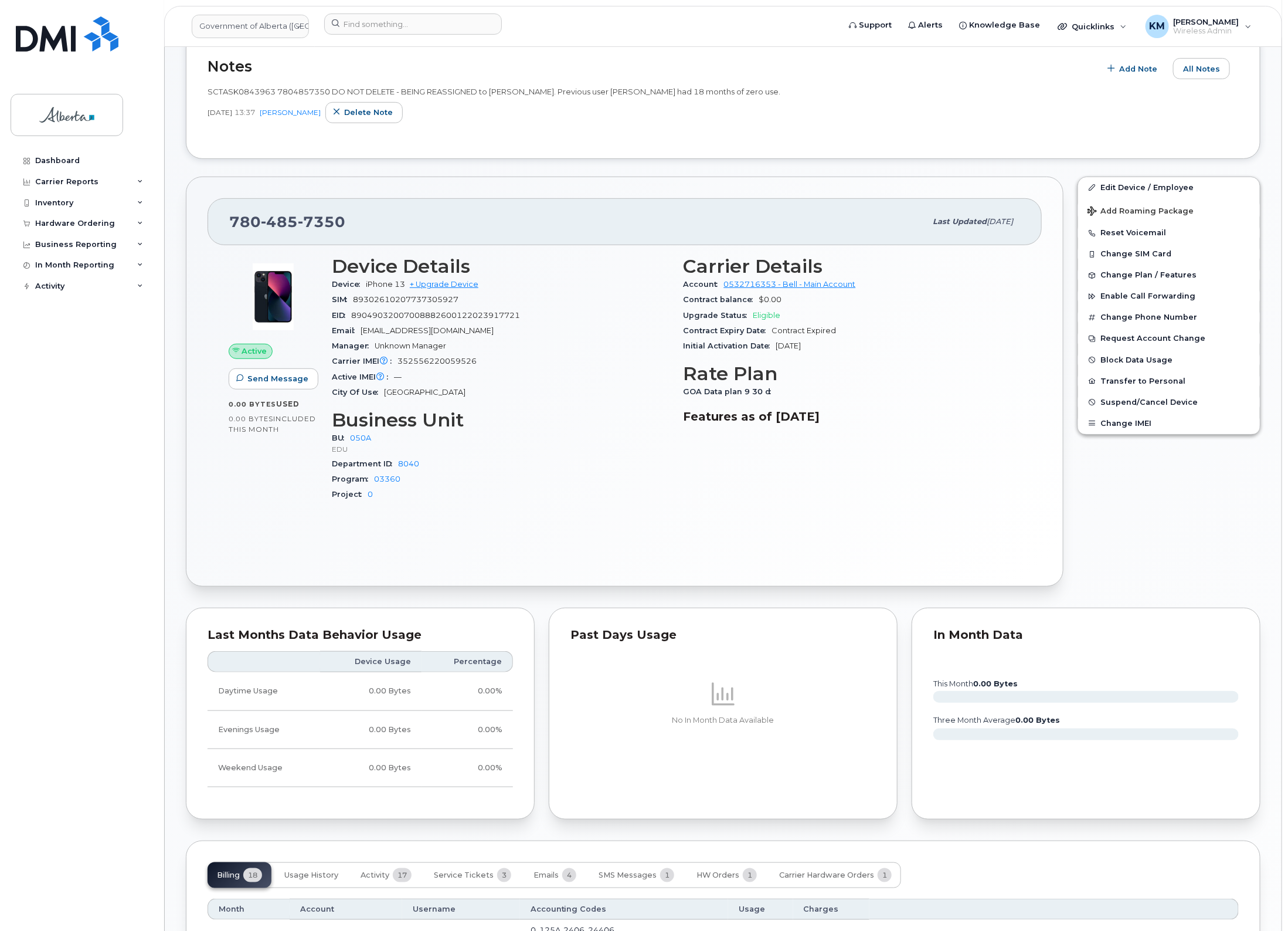
scroll to position [367, 0]
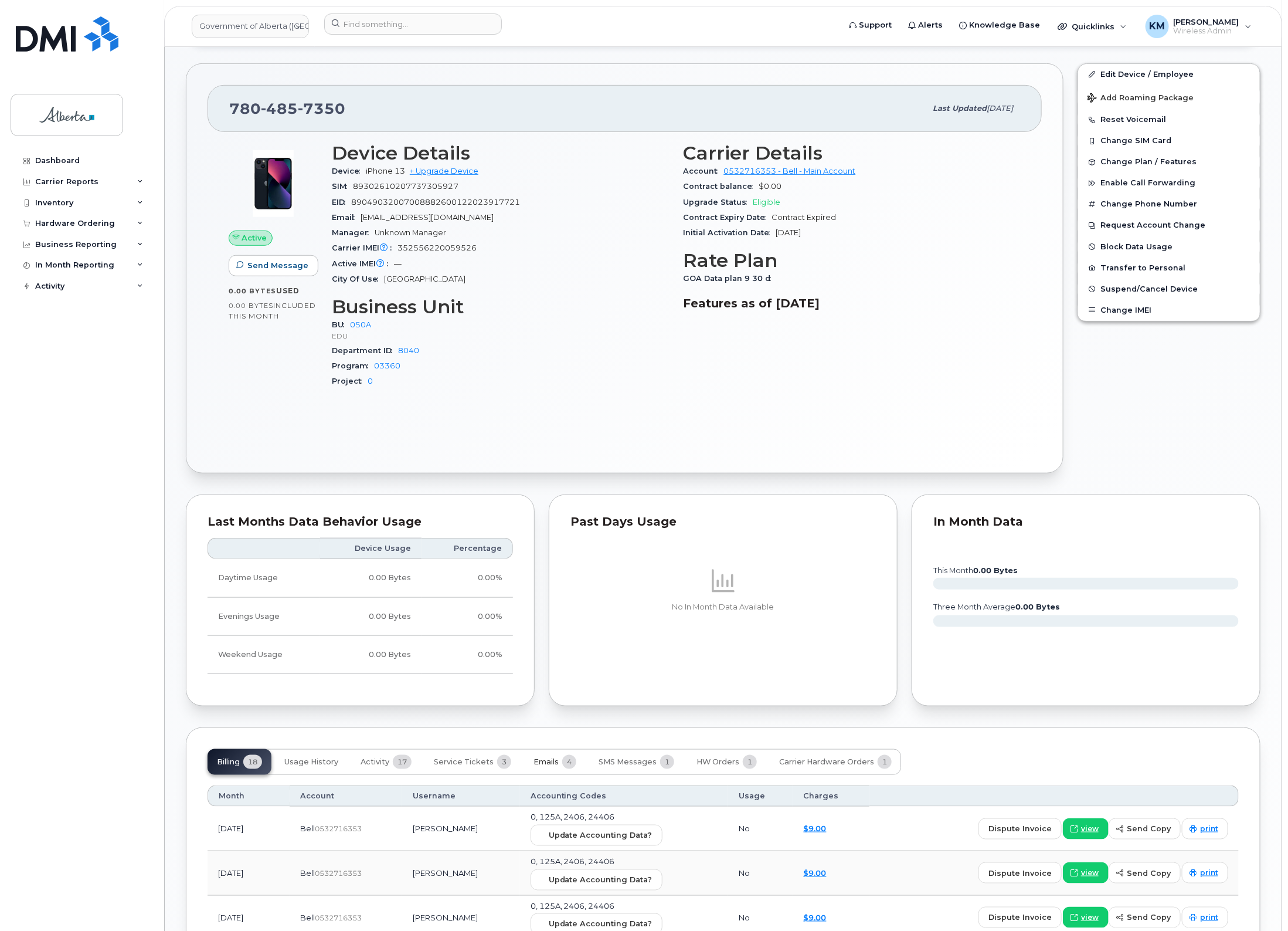
click at [540, 760] on span "Emails" at bounding box center [546, 761] width 25 height 10
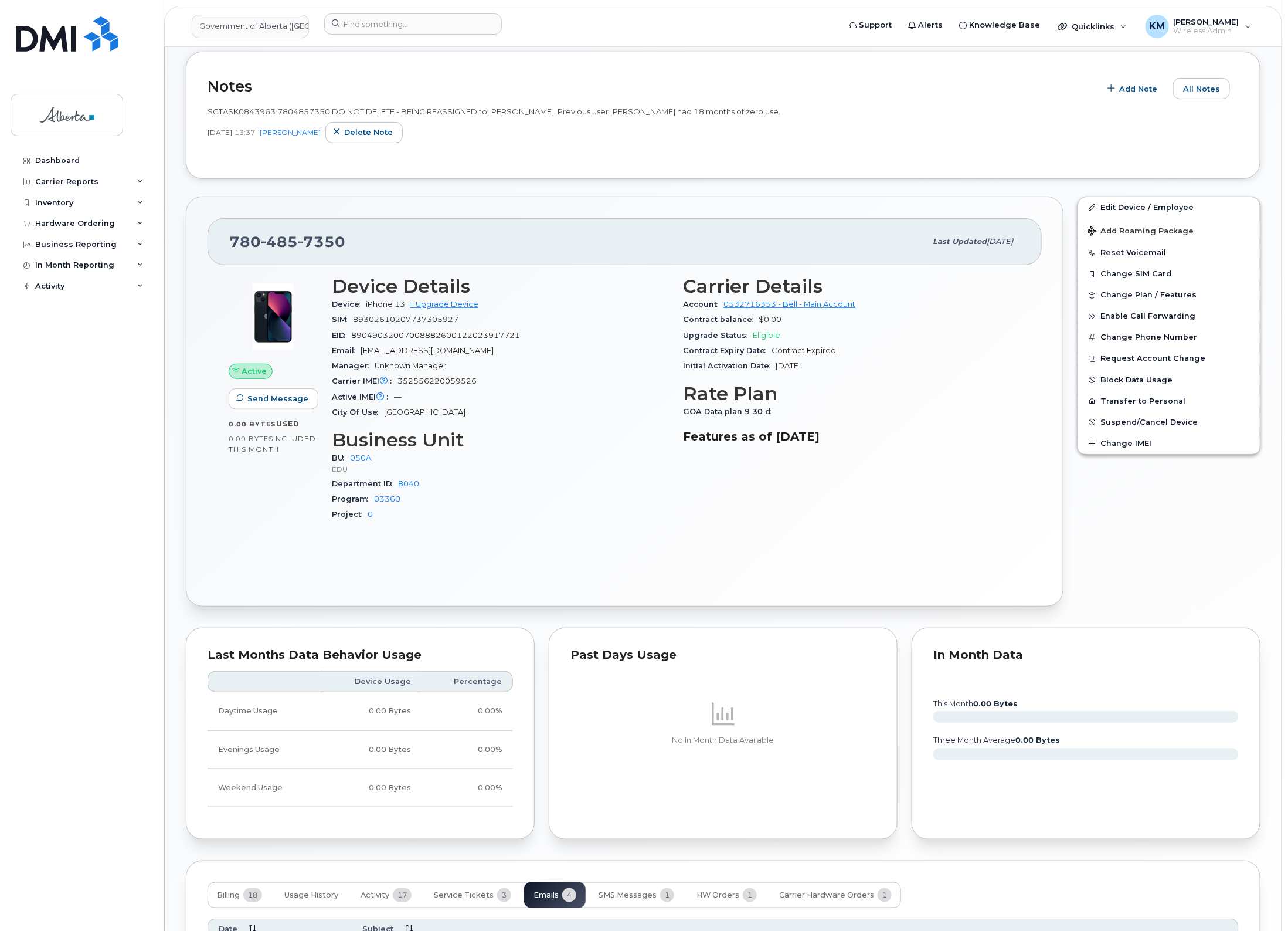
scroll to position [146, 0]
